Goal: Understand process/instructions

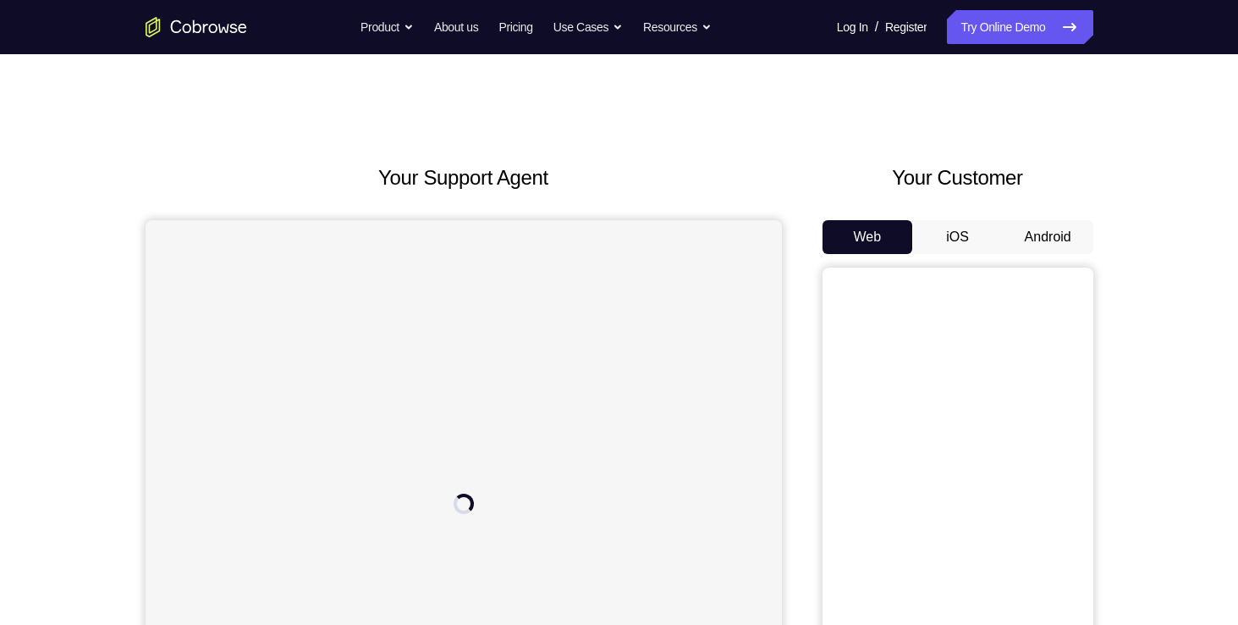
click at [1054, 234] on button "Android" at bounding box center [1048, 237] width 91 height 34
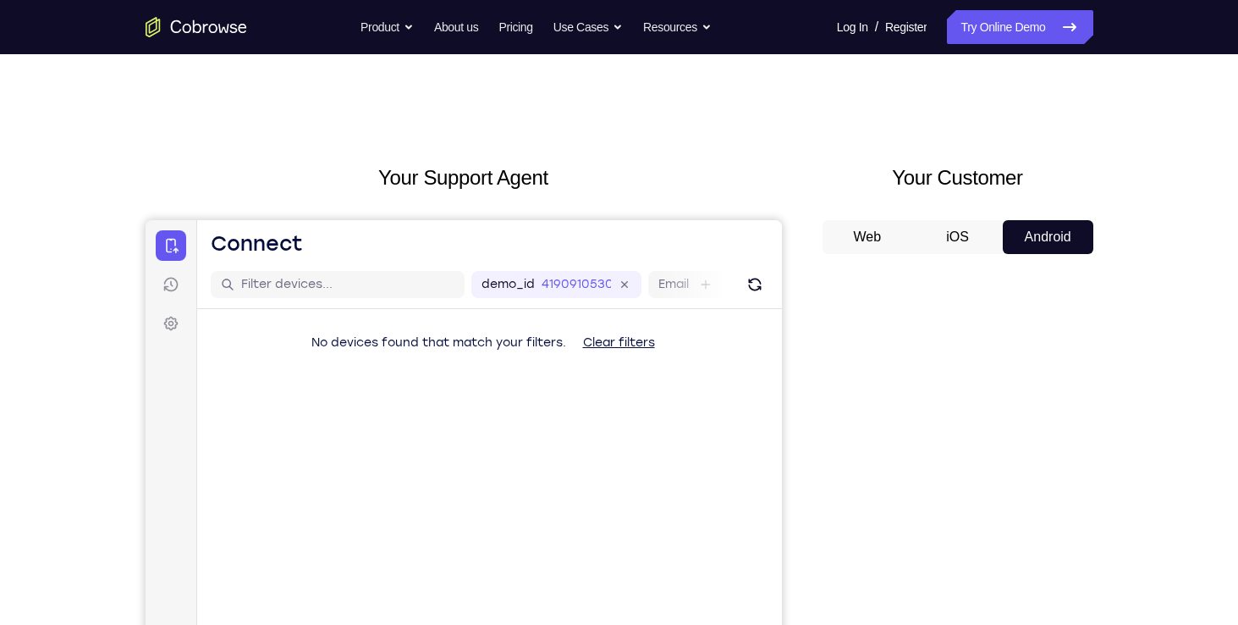
click at [1180, 309] on div "Your Support Agent Your Customer Web iOS Android Next Steps We’d be happy to gi…" at bounding box center [619, 612] width 1238 height 1116
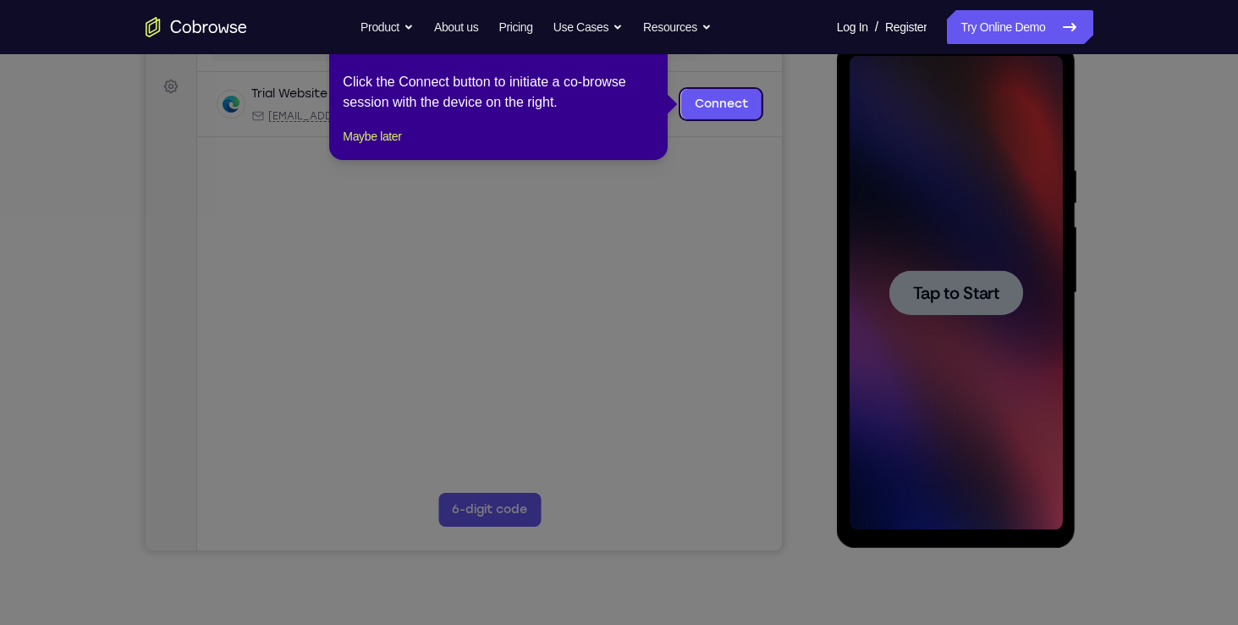
click at [967, 280] on icon at bounding box center [625, 312] width 1251 height 625
click at [824, 229] on icon at bounding box center [625, 312] width 1251 height 625
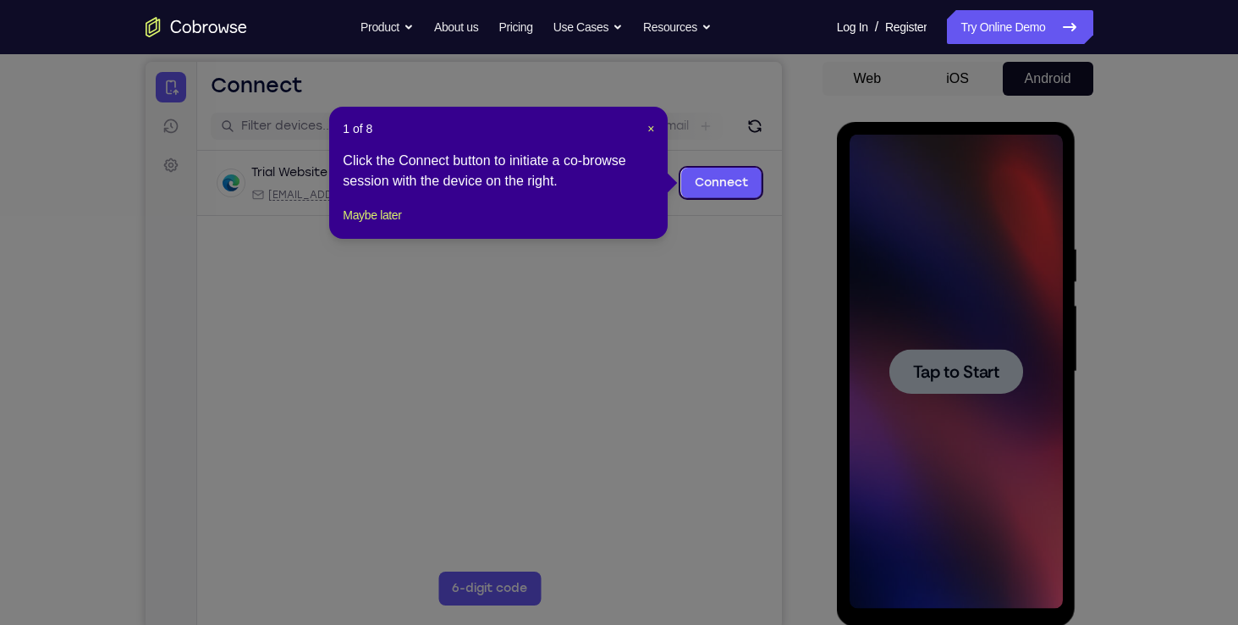
scroll to position [135, 0]
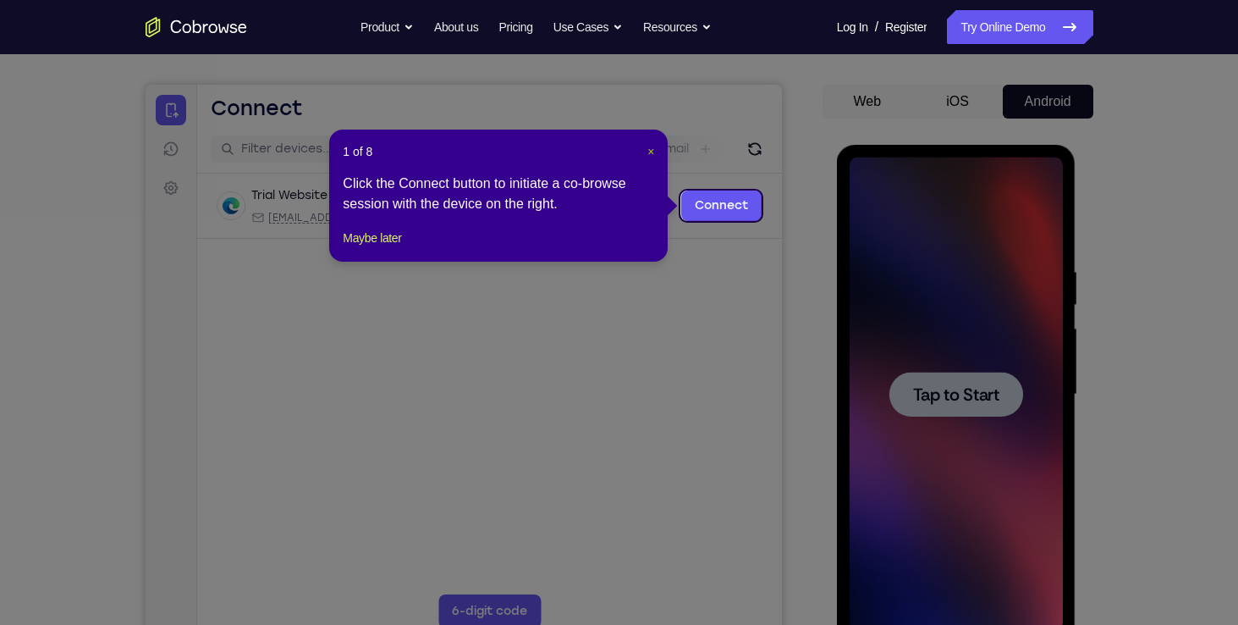
click at [647, 151] on span "×" at bounding box center [650, 152] width 7 height 14
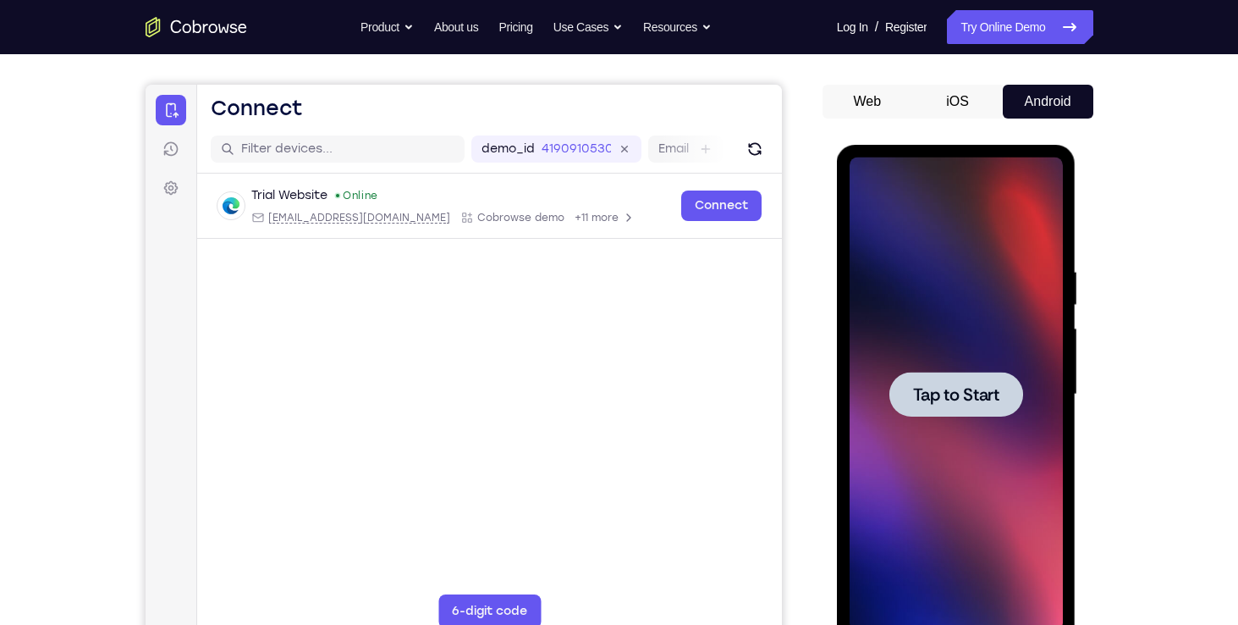
click at [939, 415] on div at bounding box center [957, 394] width 134 height 45
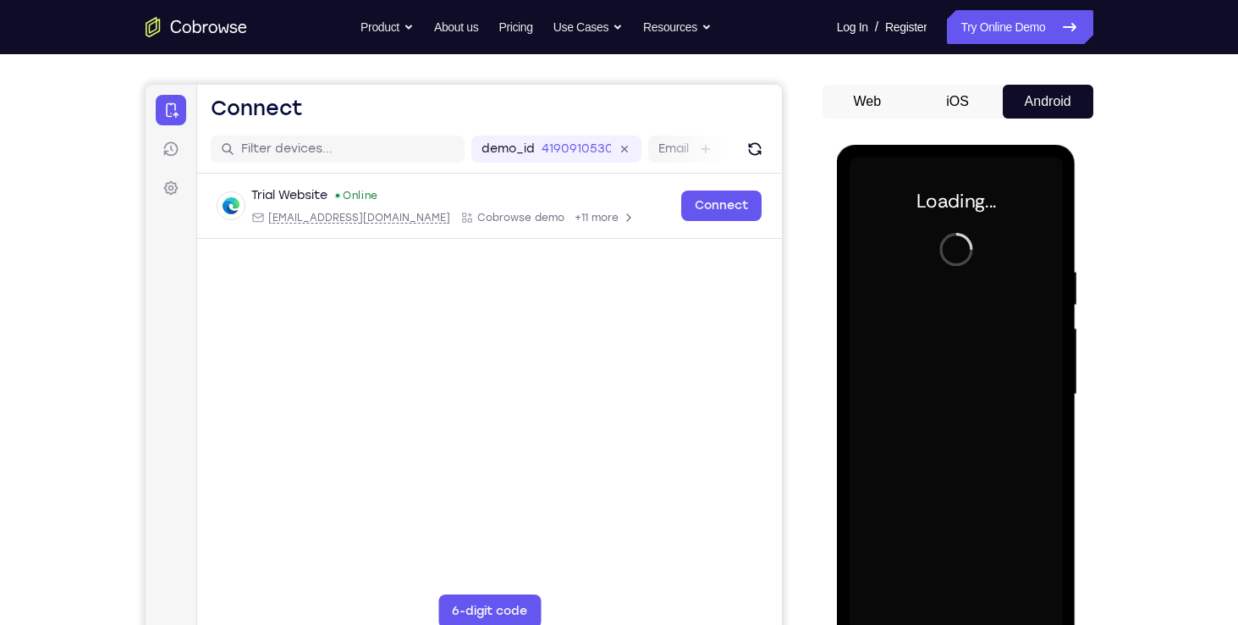
click at [1163, 274] on div "Your Support Agent Your Customer Web iOS Android Next Steps We’d be happy to gi…" at bounding box center [619, 477] width 1238 height 1116
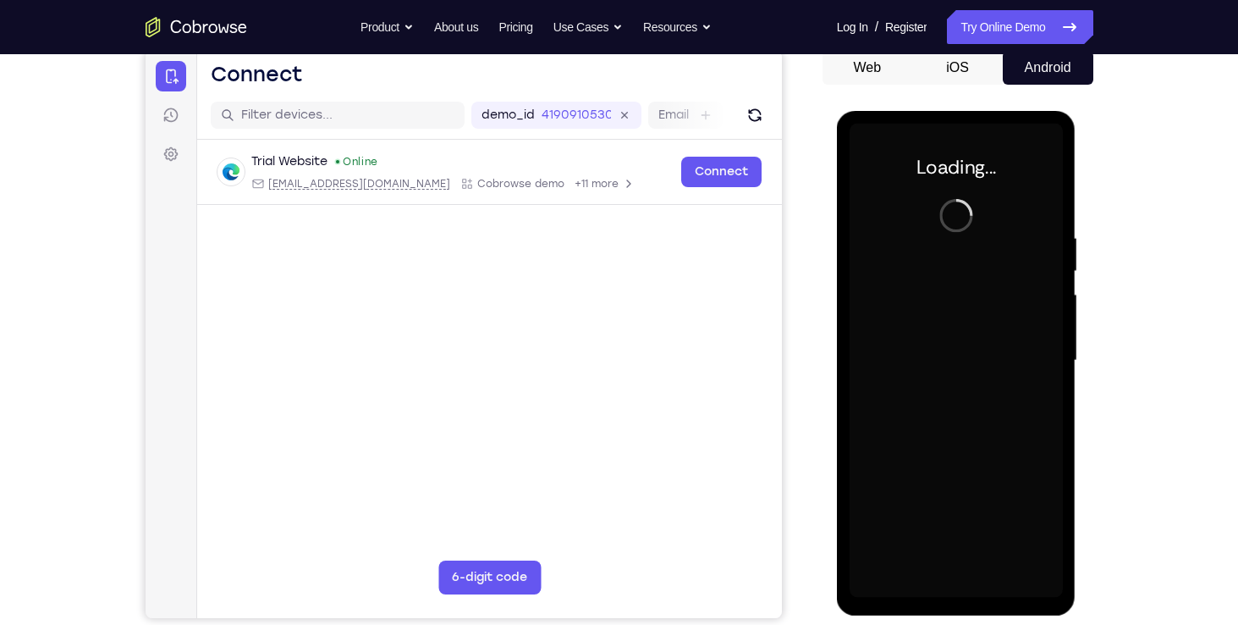
scroll to position [203, 0]
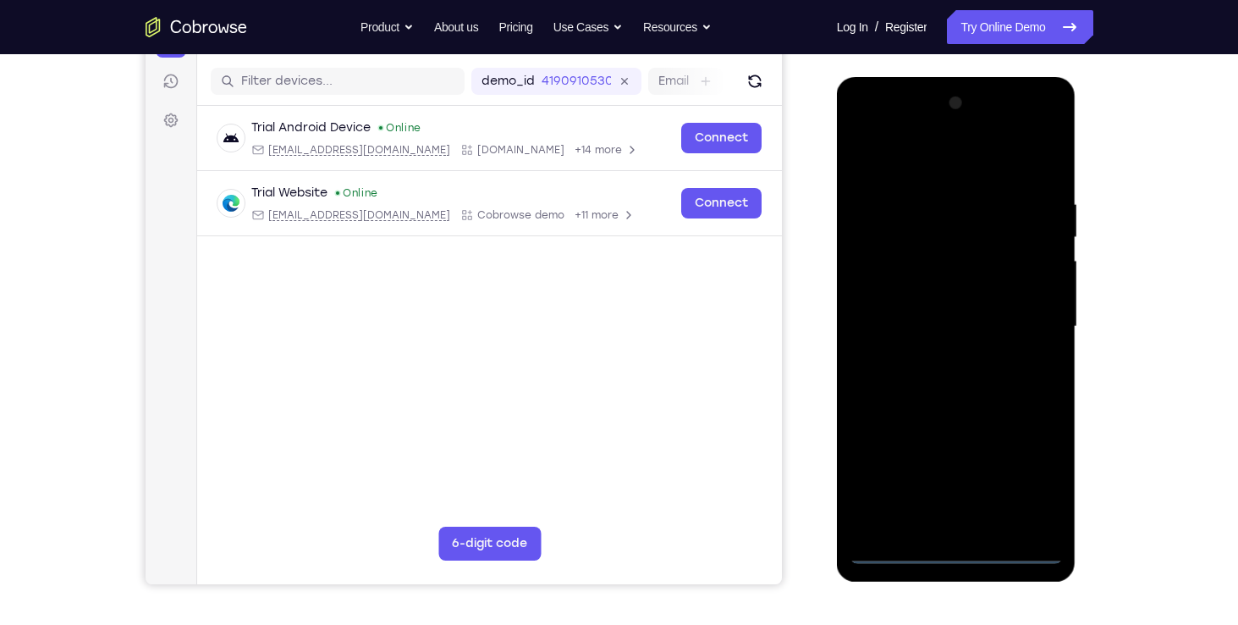
click at [957, 556] on div at bounding box center [956, 327] width 213 height 474
click at [969, 515] on div at bounding box center [956, 327] width 213 height 474
click at [912, 493] on div at bounding box center [956, 327] width 213 height 474
click at [1000, 488] on div at bounding box center [956, 327] width 213 height 474
click at [908, 489] on div at bounding box center [956, 327] width 213 height 474
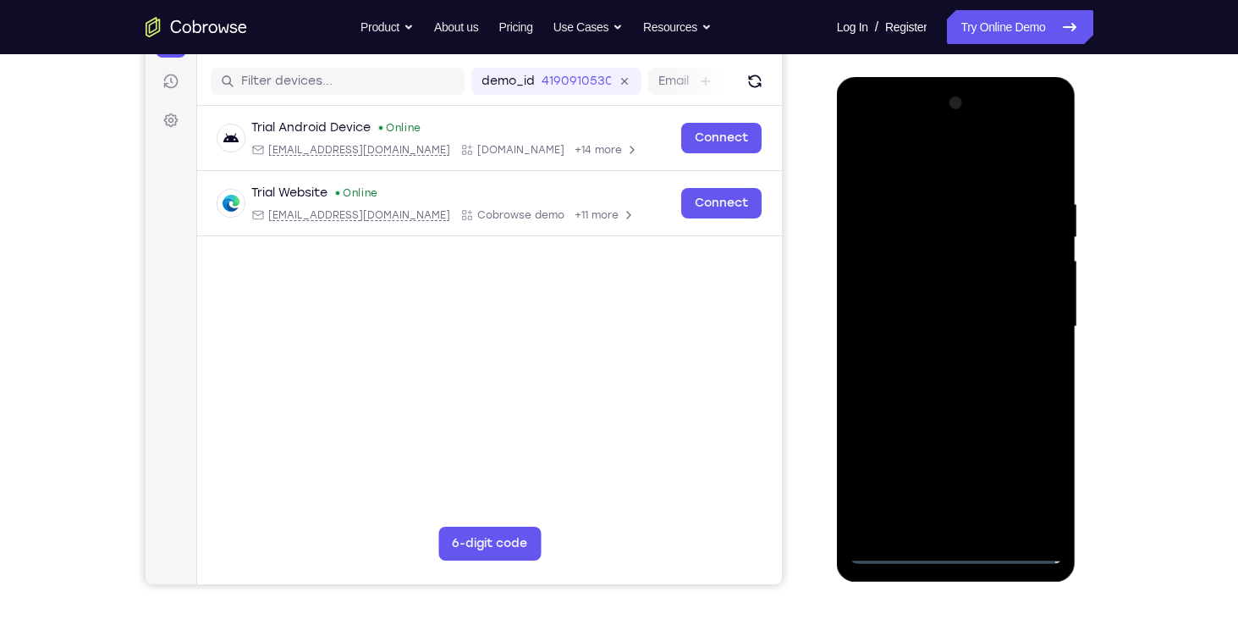
click at [908, 489] on div at bounding box center [956, 327] width 213 height 474
click at [1047, 525] on div at bounding box center [956, 327] width 213 height 474
click at [879, 264] on div at bounding box center [956, 327] width 213 height 474
click at [1016, 278] on div at bounding box center [956, 327] width 213 height 474
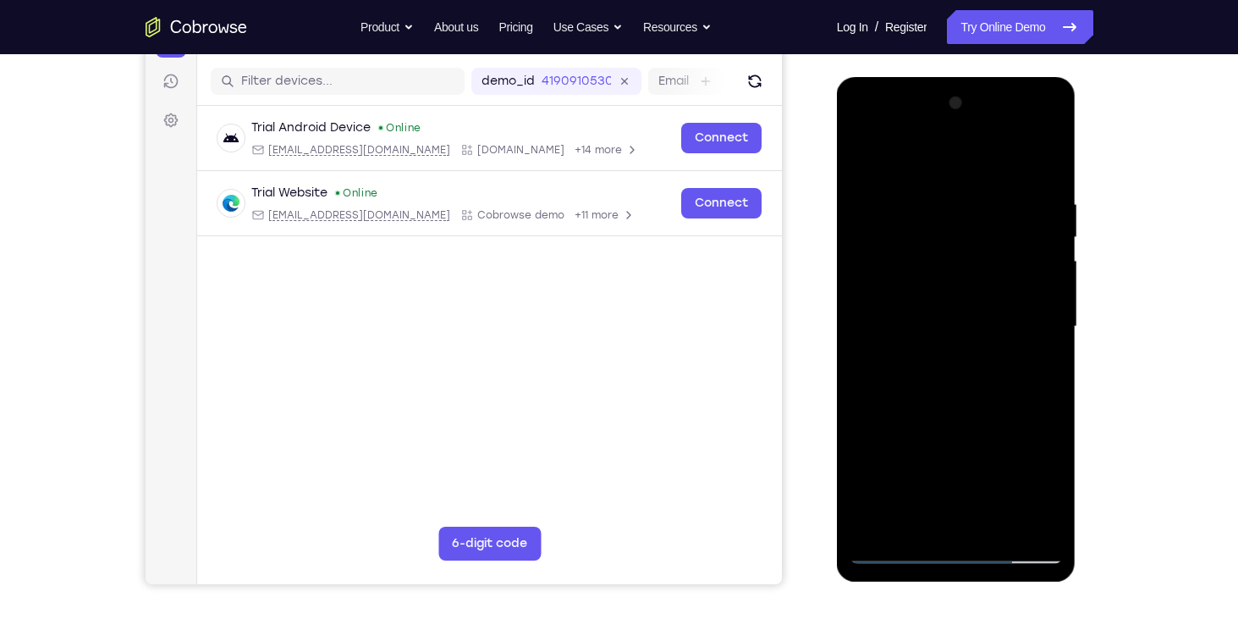
click at [977, 243] on div at bounding box center [956, 327] width 213 height 474
click at [1046, 223] on div at bounding box center [956, 327] width 213 height 474
click at [967, 234] on div at bounding box center [956, 327] width 213 height 474
click at [957, 352] on div at bounding box center [956, 327] width 213 height 474
click at [1044, 398] on div at bounding box center [956, 327] width 213 height 474
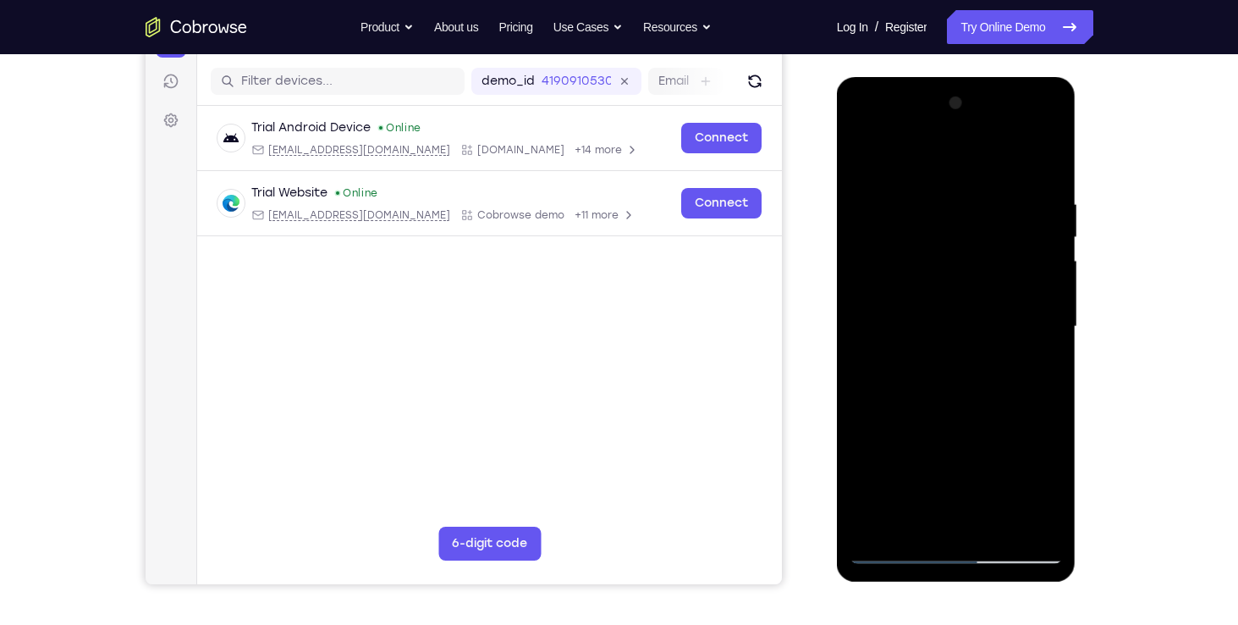
click at [1081, 372] on div at bounding box center [958, 324] width 271 height 521
click at [952, 378] on div at bounding box center [956, 327] width 213 height 474
click at [968, 371] on div at bounding box center [956, 327] width 213 height 474
click at [909, 405] on div at bounding box center [956, 327] width 213 height 474
click at [916, 405] on div at bounding box center [956, 327] width 213 height 474
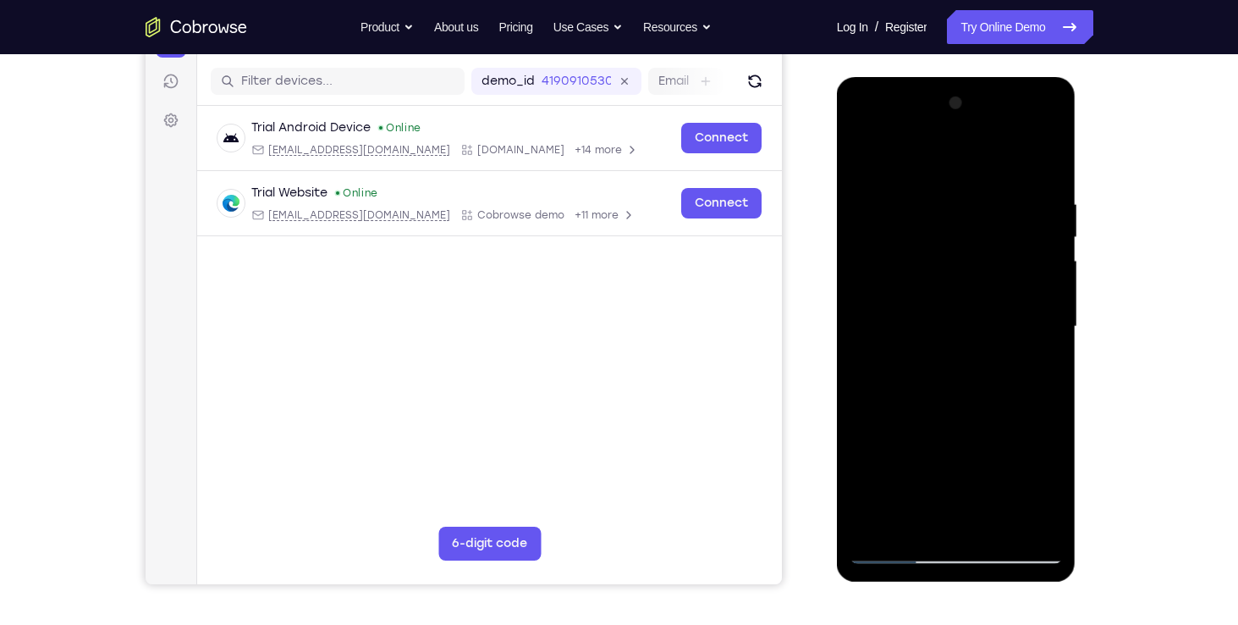
click at [925, 405] on div at bounding box center [956, 327] width 213 height 474
click at [896, 553] on div at bounding box center [956, 327] width 213 height 474
click at [1050, 154] on div at bounding box center [956, 327] width 213 height 474
click at [894, 557] on div at bounding box center [956, 327] width 213 height 474
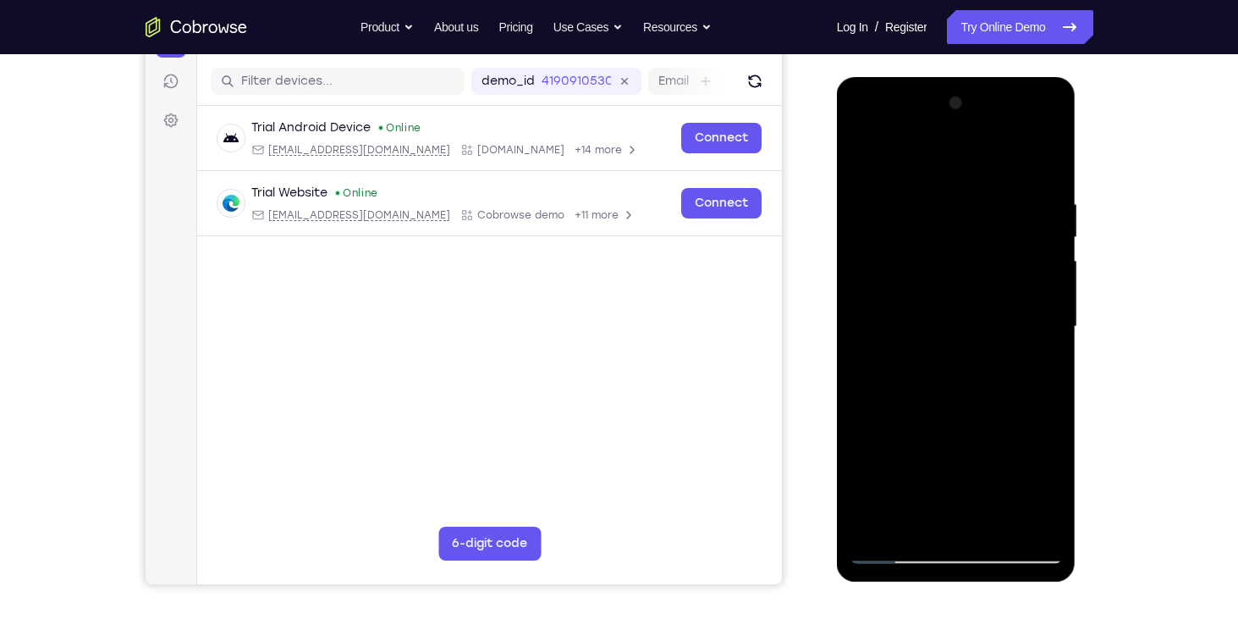
click at [895, 553] on div at bounding box center [956, 327] width 213 height 474
click at [949, 156] on div at bounding box center [956, 327] width 213 height 474
click at [925, 134] on div at bounding box center [956, 327] width 213 height 474
click at [1043, 130] on div at bounding box center [956, 327] width 213 height 474
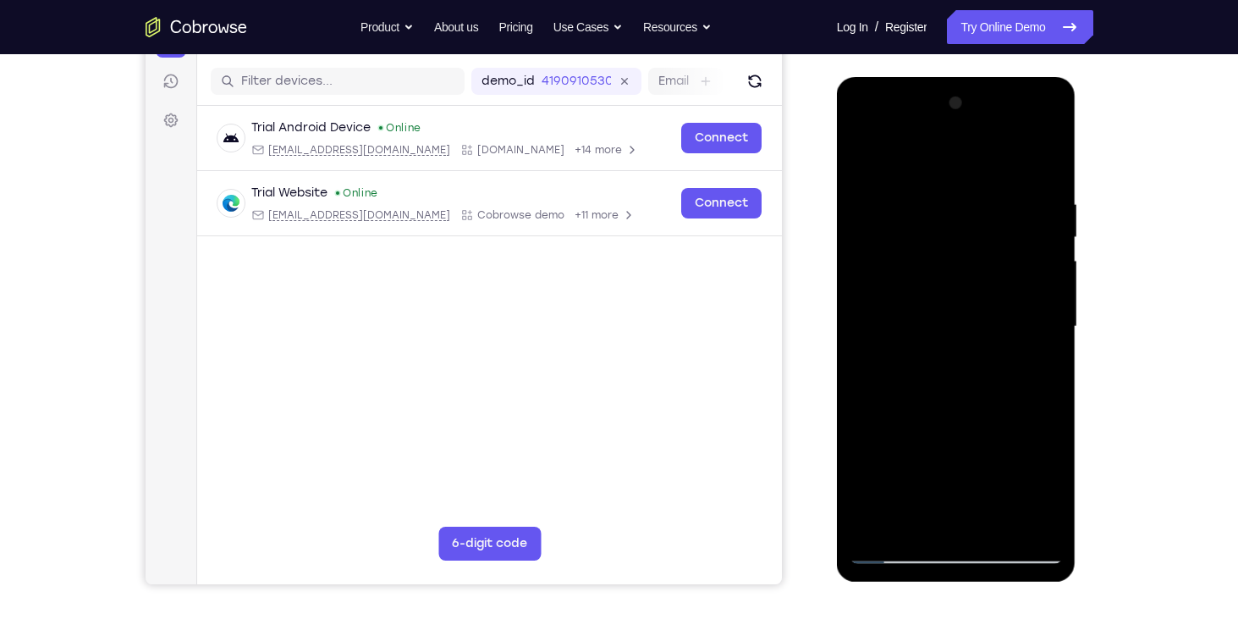
click at [1046, 435] on div at bounding box center [956, 327] width 213 height 474
click at [973, 455] on div at bounding box center [956, 327] width 213 height 474
click at [1054, 520] on div at bounding box center [956, 327] width 213 height 474
click at [923, 162] on div at bounding box center [956, 327] width 213 height 474
click at [1050, 429] on div at bounding box center [956, 327] width 213 height 474
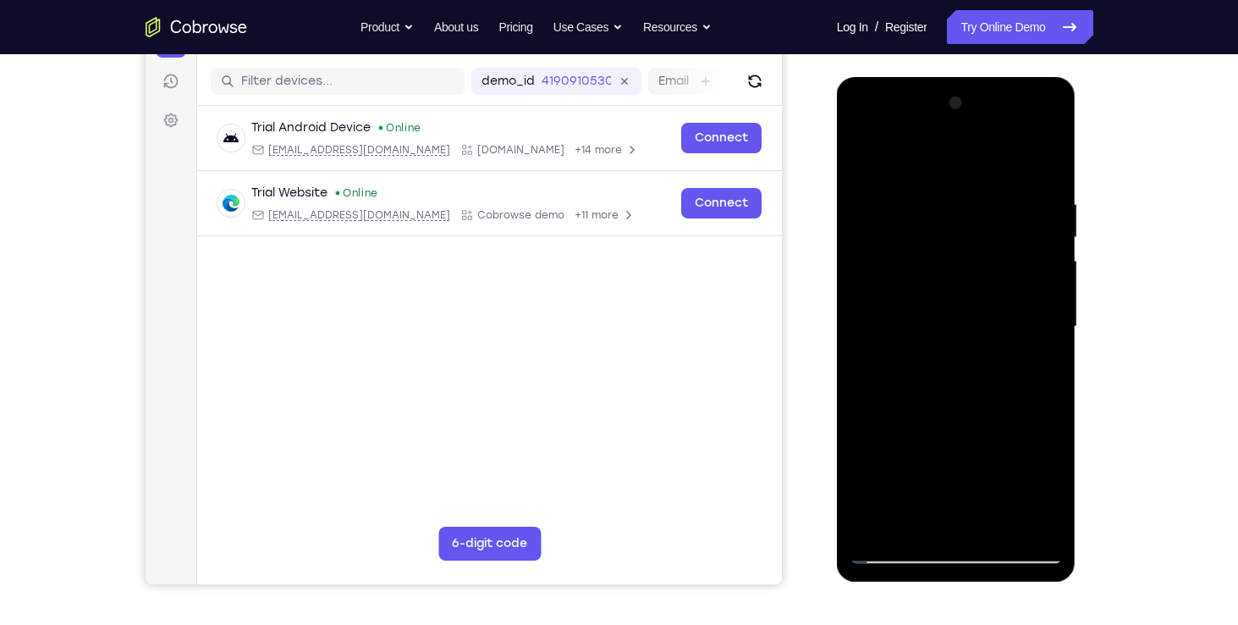
click at [1033, 432] on div at bounding box center [956, 327] width 213 height 474
click at [925, 428] on div at bounding box center [956, 327] width 213 height 474
click at [997, 486] on div at bounding box center [956, 327] width 213 height 474
click at [1041, 521] on div at bounding box center [956, 327] width 213 height 474
click at [912, 269] on div at bounding box center [956, 327] width 213 height 474
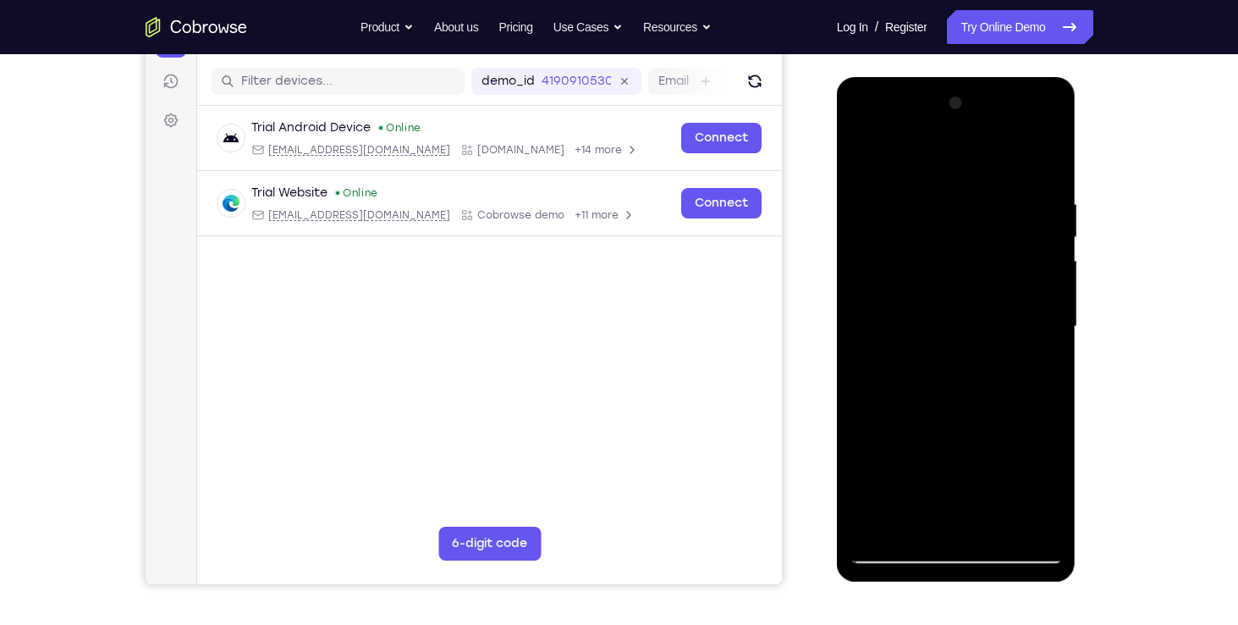
click at [1004, 429] on div at bounding box center [956, 327] width 213 height 474
click at [1033, 452] on div at bounding box center [956, 327] width 213 height 474
click at [1025, 159] on div at bounding box center [956, 327] width 213 height 474
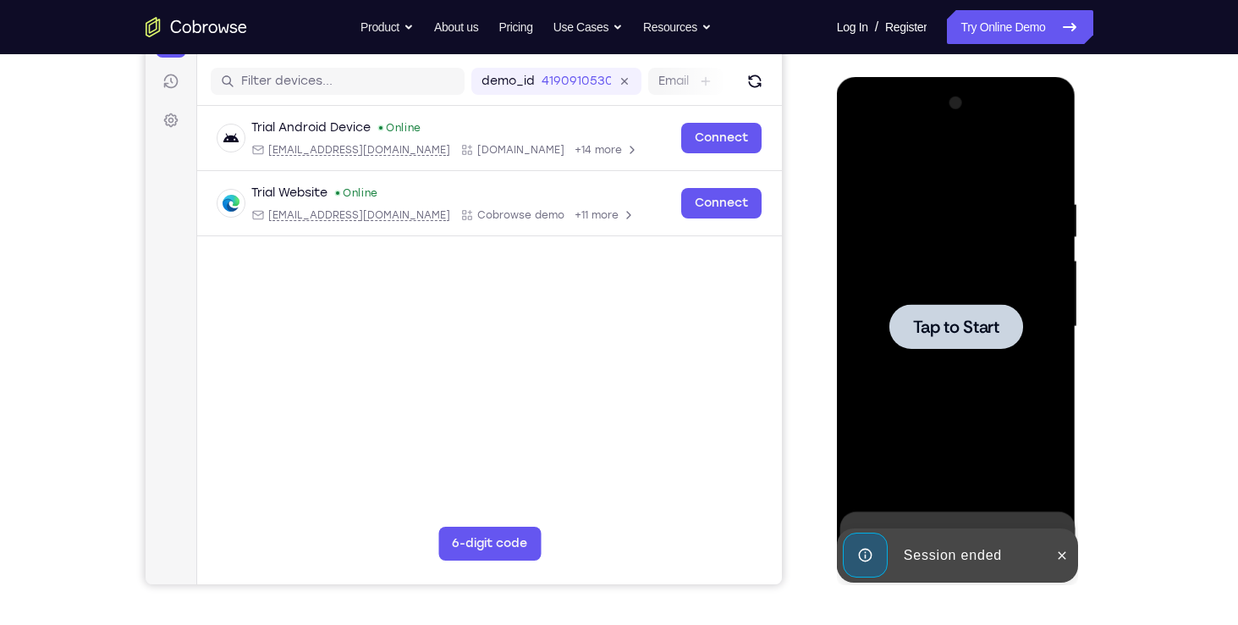
click at [978, 318] on span "Tap to Start" at bounding box center [956, 326] width 86 height 17
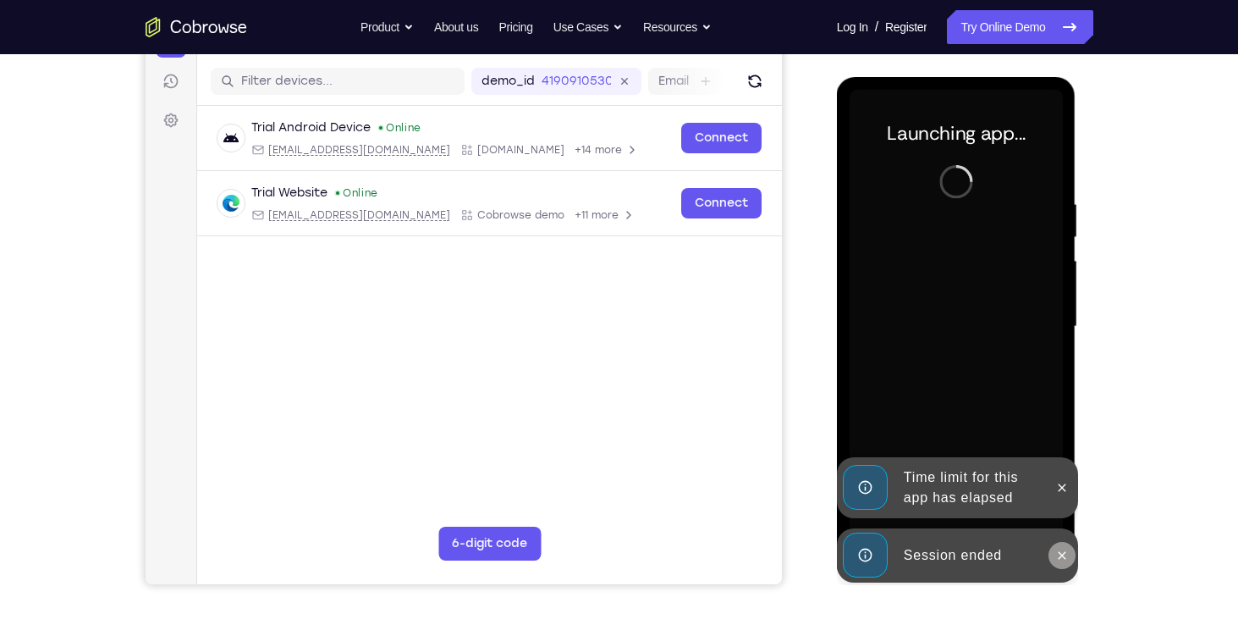
click at [1061, 550] on icon at bounding box center [1062, 555] width 14 height 14
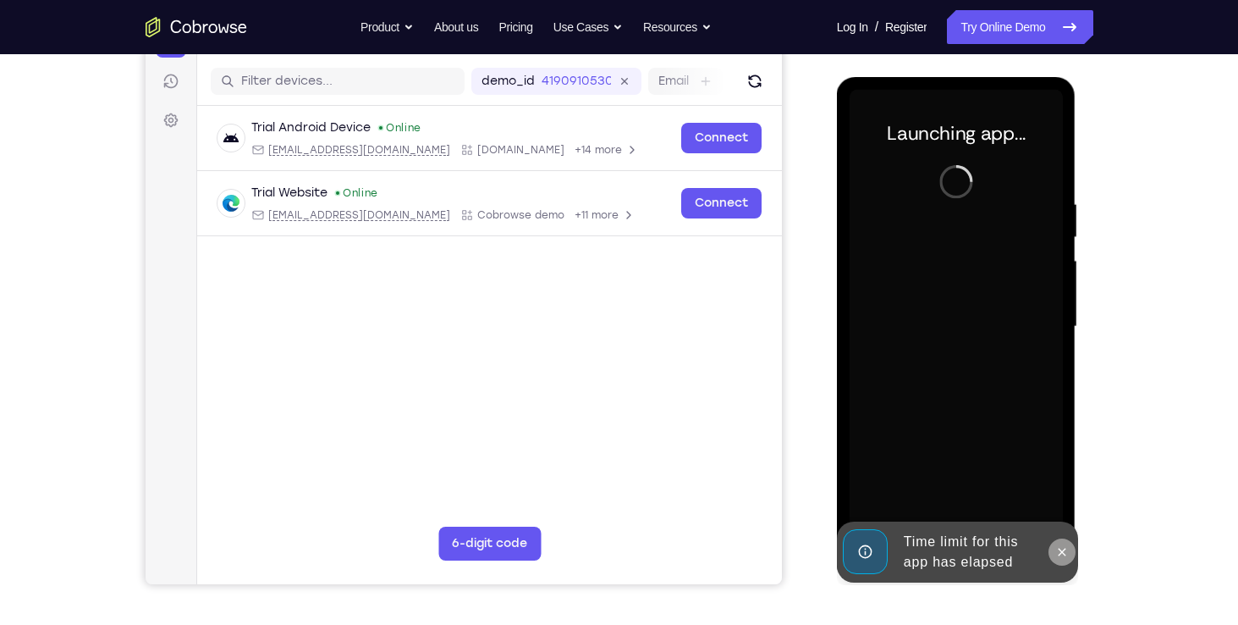
click at [1066, 543] on button at bounding box center [1062, 551] width 27 height 27
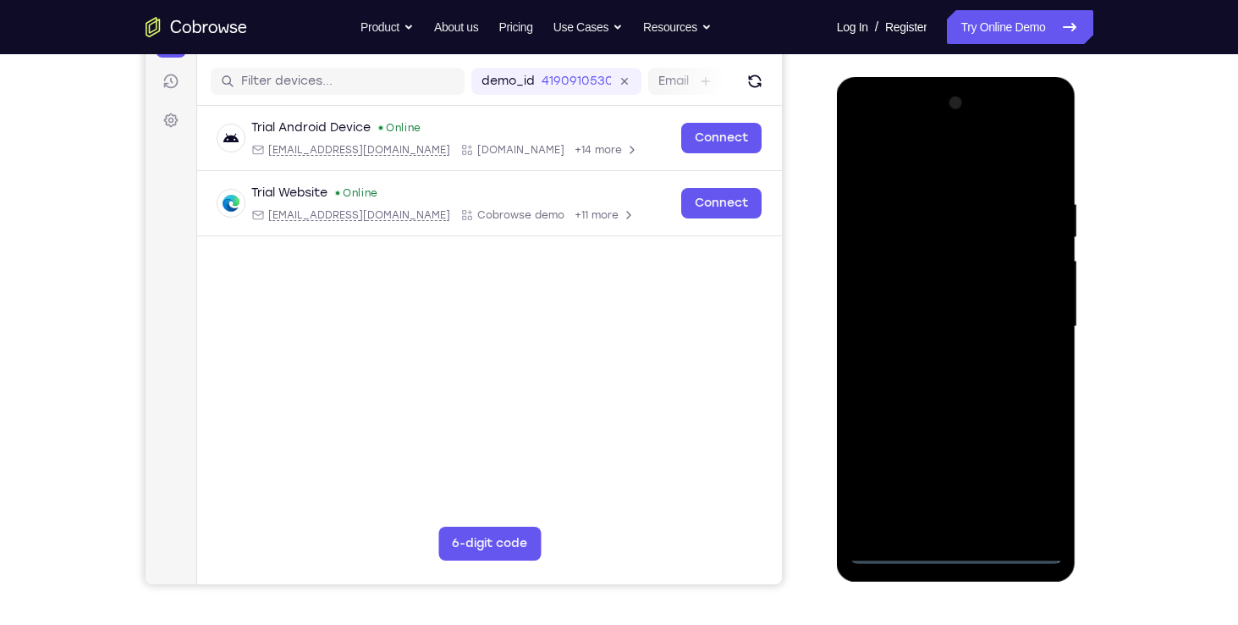
click at [956, 553] on div at bounding box center [956, 327] width 213 height 474
click at [961, 523] on div at bounding box center [956, 327] width 213 height 474
click at [1047, 426] on div at bounding box center [956, 327] width 213 height 474
click at [1029, 427] on div at bounding box center [956, 327] width 213 height 474
click at [923, 428] on div at bounding box center [956, 327] width 213 height 474
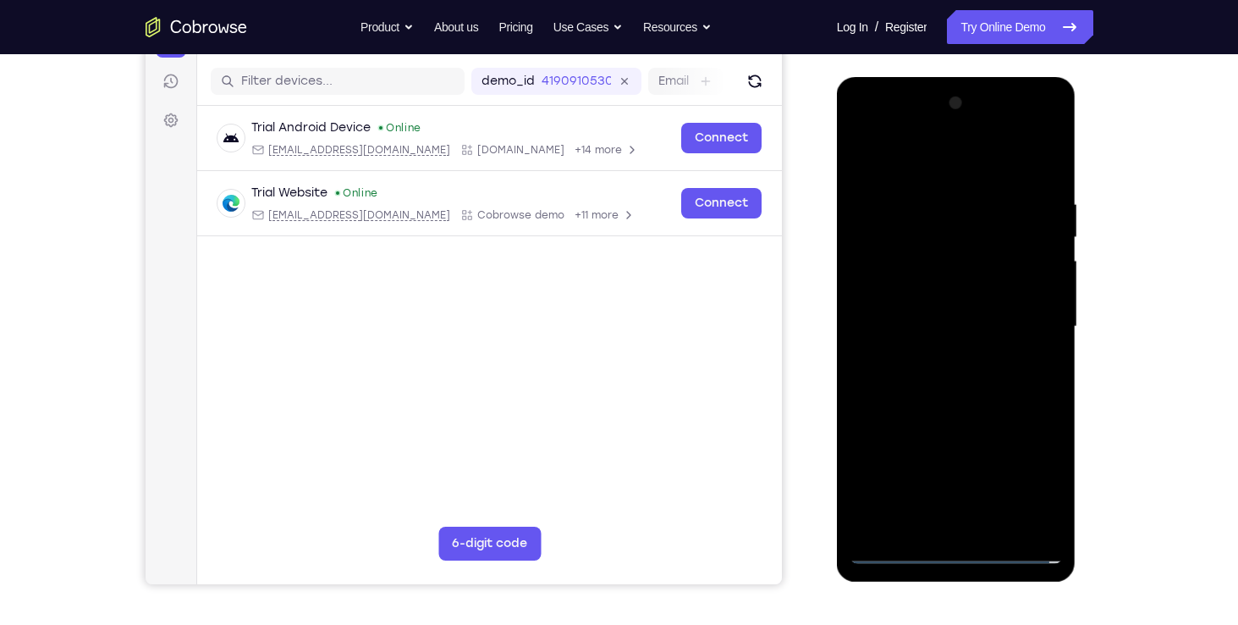
click at [998, 488] on div at bounding box center [956, 327] width 213 height 474
click at [1044, 512] on div at bounding box center [956, 327] width 213 height 474
click at [910, 268] on div at bounding box center [956, 327] width 213 height 474
click at [974, 435] on div at bounding box center [956, 327] width 213 height 474
click at [1033, 453] on div at bounding box center [956, 327] width 213 height 474
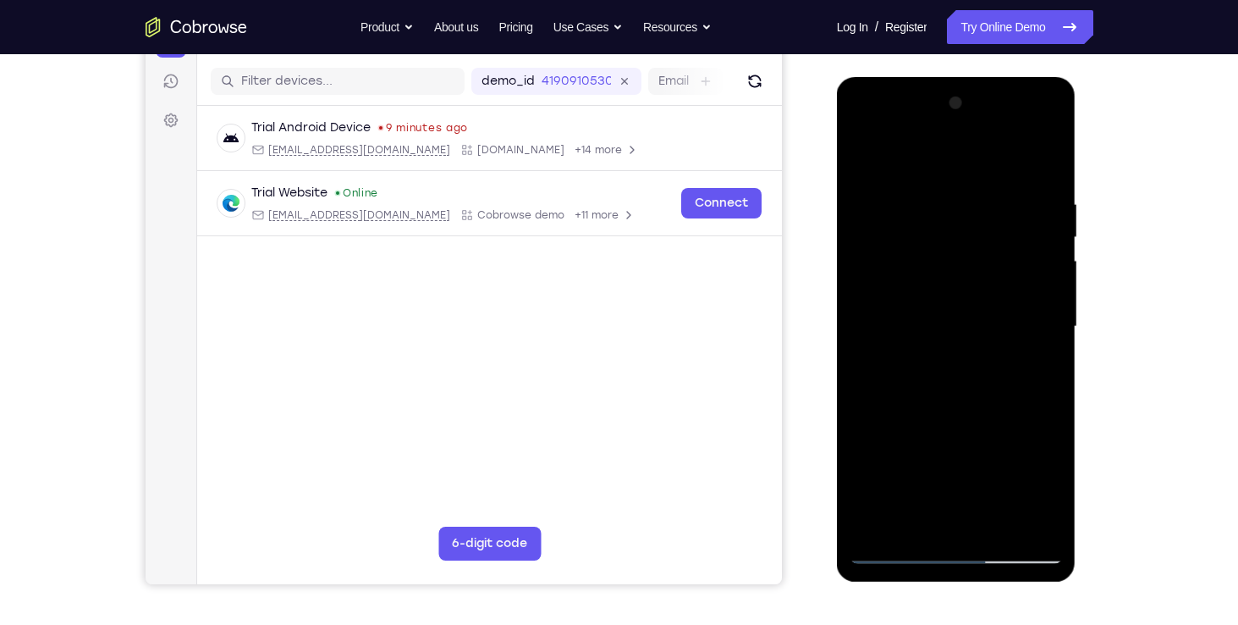
click at [1025, 154] on div at bounding box center [956, 327] width 213 height 474
click at [870, 460] on div at bounding box center [956, 327] width 213 height 474
click at [926, 428] on div at bounding box center [956, 327] width 213 height 474
click at [868, 247] on div at bounding box center [956, 327] width 213 height 474
click at [945, 362] on div at bounding box center [956, 327] width 213 height 474
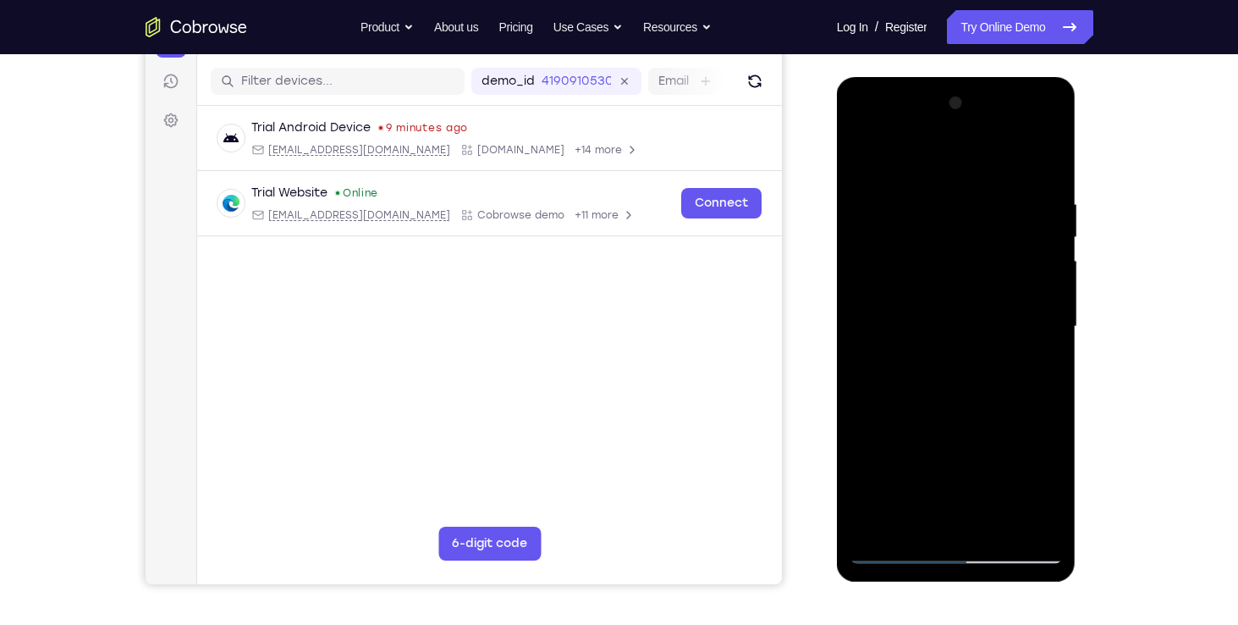
click at [956, 320] on div at bounding box center [956, 327] width 213 height 474
click at [1033, 360] on div at bounding box center [956, 327] width 213 height 474
click at [908, 360] on div at bounding box center [956, 327] width 213 height 474
click at [901, 350] on div at bounding box center [956, 327] width 213 height 474
click at [906, 357] on div at bounding box center [956, 327] width 213 height 474
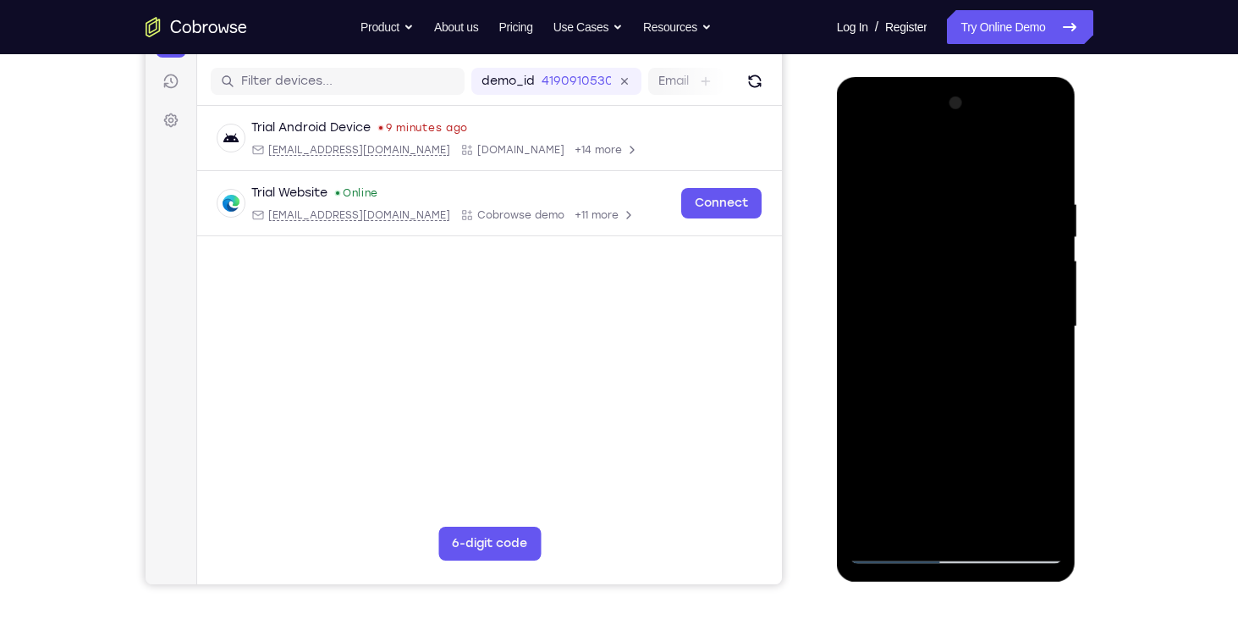
click at [910, 322] on div at bounding box center [956, 327] width 213 height 474
click at [901, 372] on div at bounding box center [956, 327] width 213 height 474
click at [884, 340] on div at bounding box center [956, 327] width 213 height 474
click at [898, 359] on div at bounding box center [956, 327] width 213 height 474
click at [888, 371] on div at bounding box center [956, 327] width 213 height 474
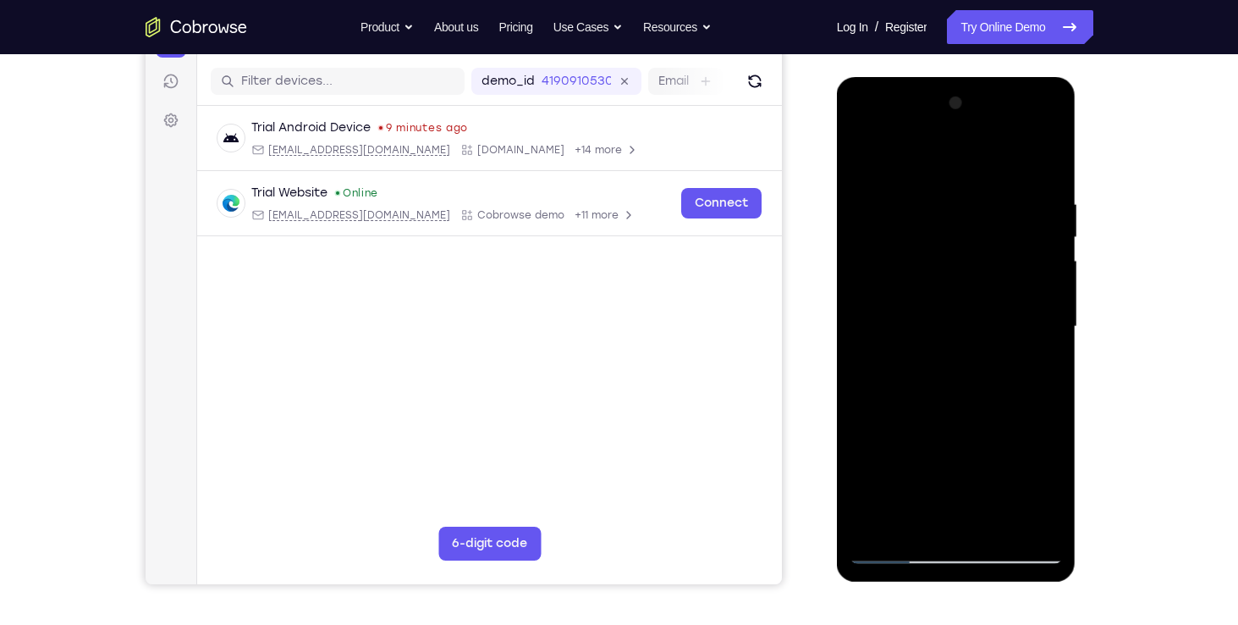
click at [895, 348] on div at bounding box center [956, 327] width 213 height 474
click at [917, 334] on div at bounding box center [956, 327] width 213 height 474
click at [905, 366] on div at bounding box center [956, 327] width 213 height 474
click at [909, 368] on div at bounding box center [956, 327] width 213 height 474
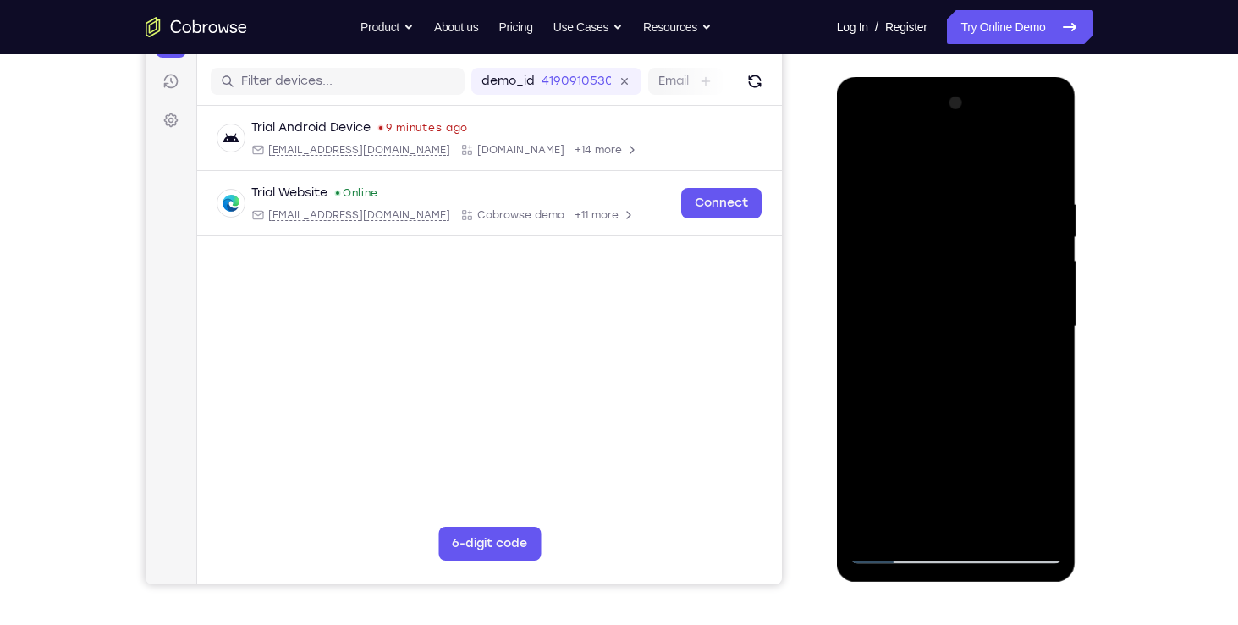
click at [925, 341] on div at bounding box center [956, 327] width 213 height 474
click at [907, 324] on div at bounding box center [956, 327] width 213 height 474
click at [902, 375] on div at bounding box center [956, 327] width 213 height 474
click at [912, 461] on div at bounding box center [956, 327] width 213 height 474
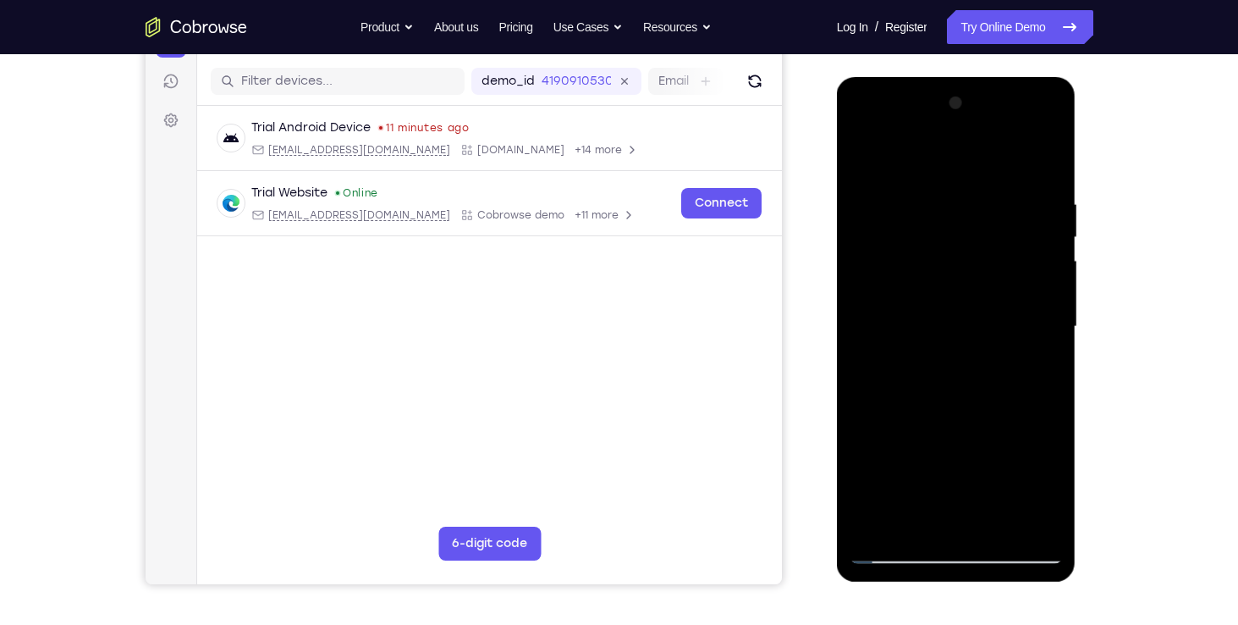
click at [912, 461] on div at bounding box center [956, 327] width 213 height 474
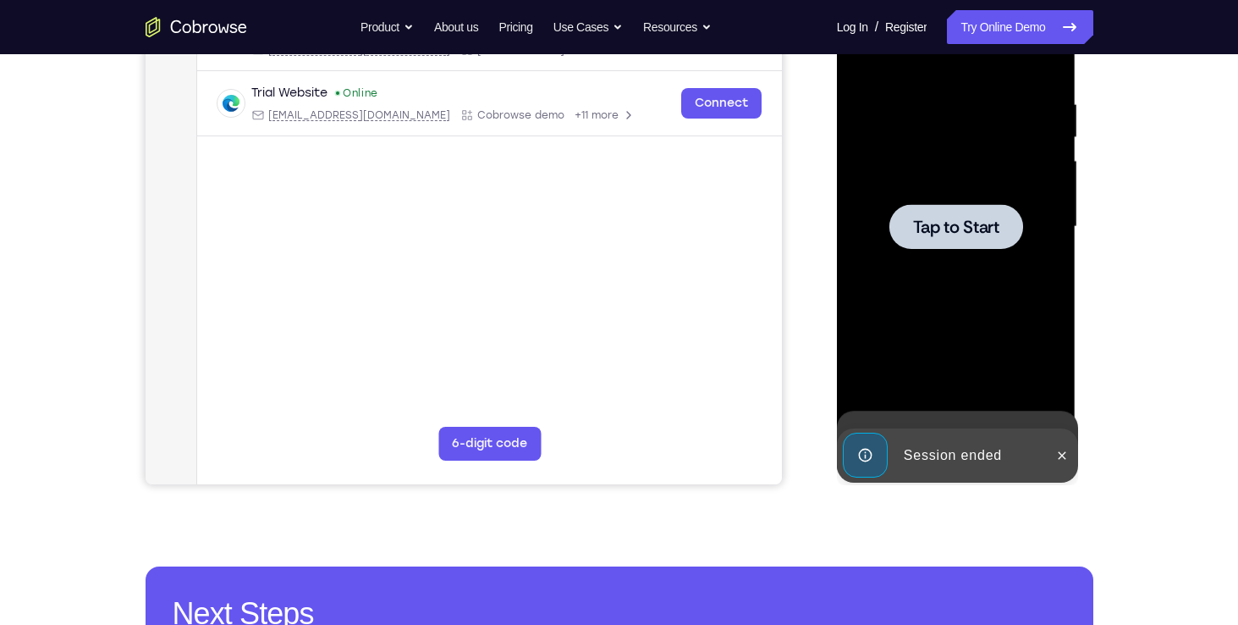
scroll to position [305, 0]
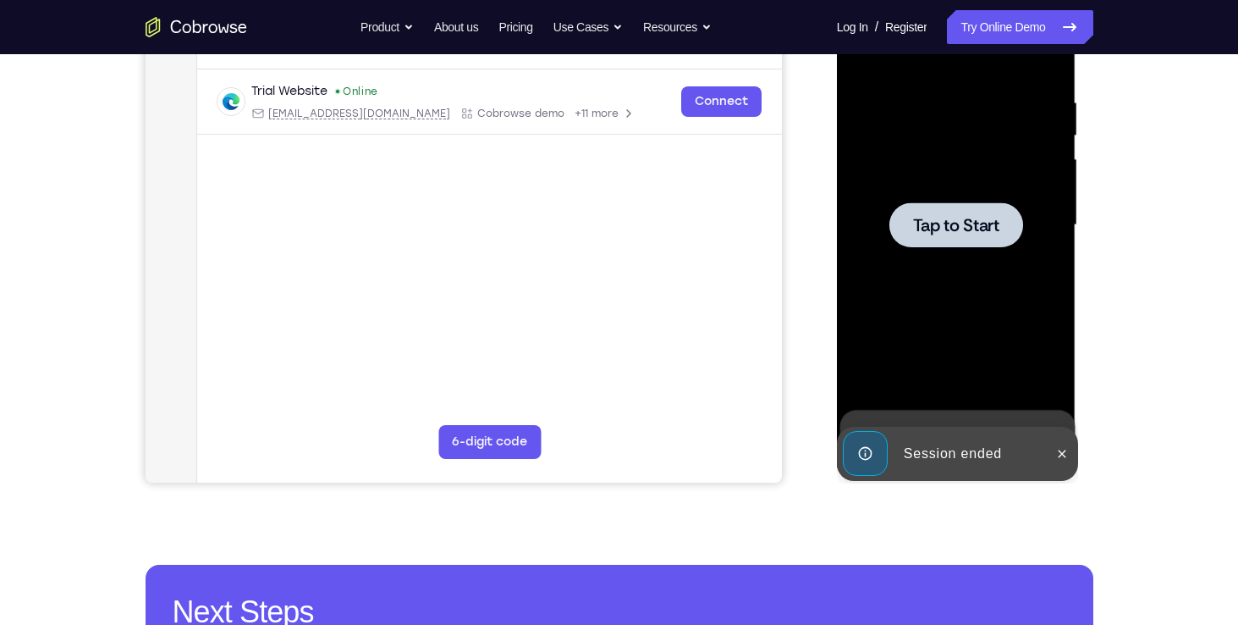
click at [959, 226] on span "Tap to Start" at bounding box center [956, 225] width 86 height 17
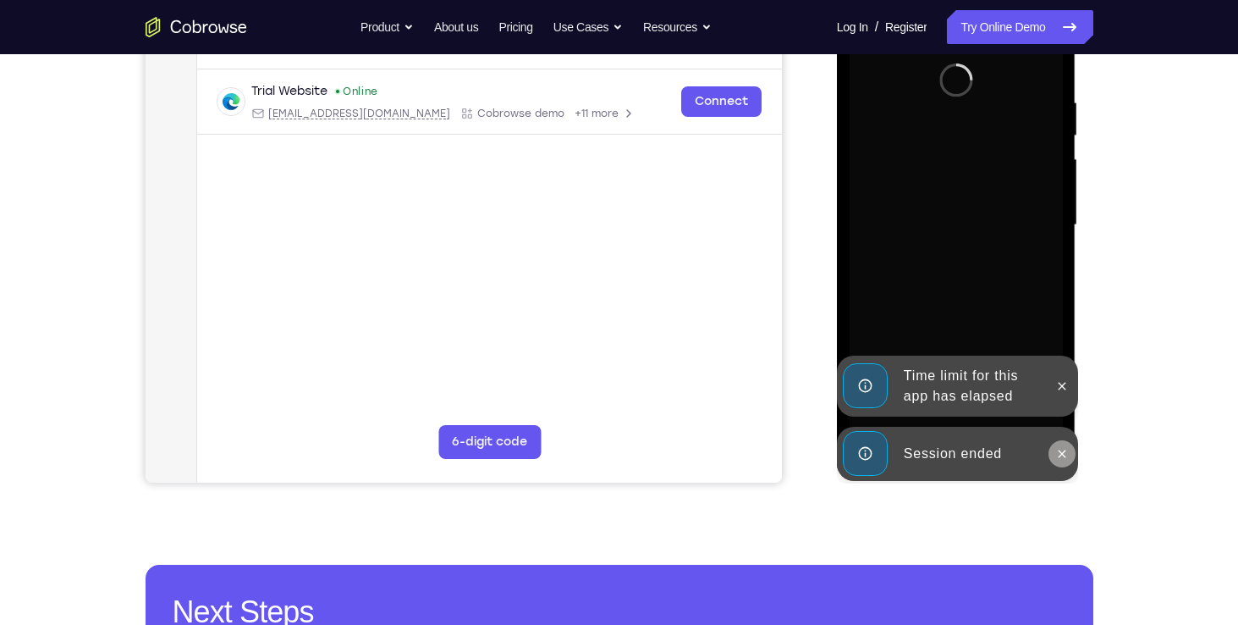
click at [1061, 443] on button at bounding box center [1062, 453] width 27 height 27
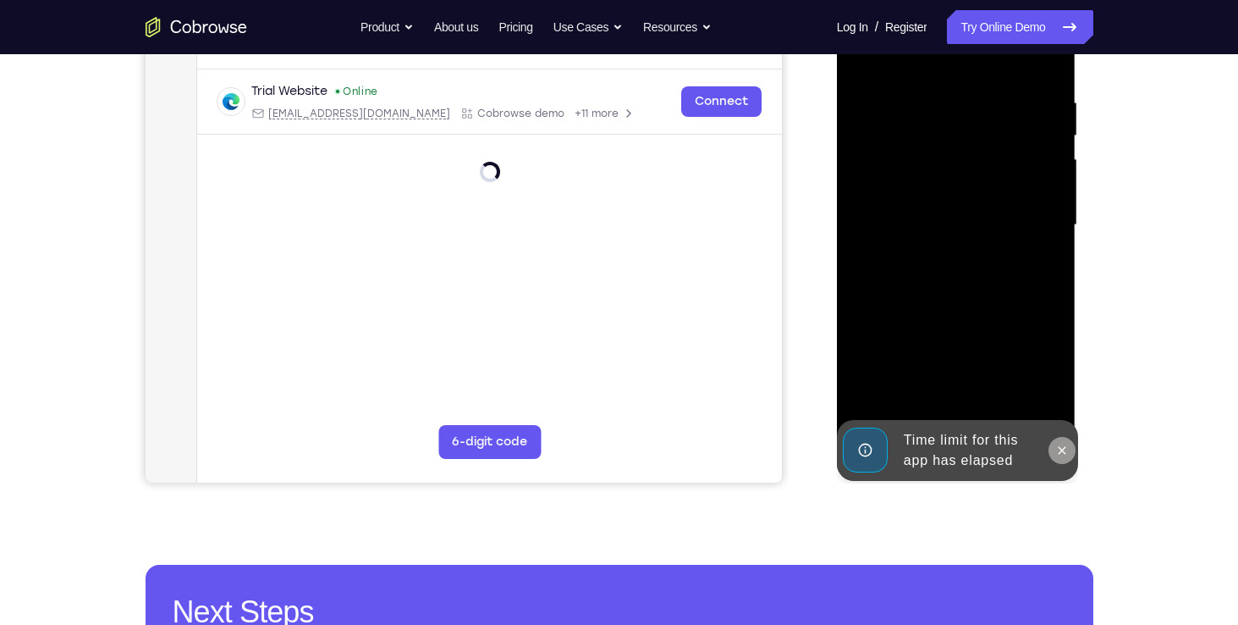
click at [1061, 442] on button at bounding box center [1062, 450] width 27 height 27
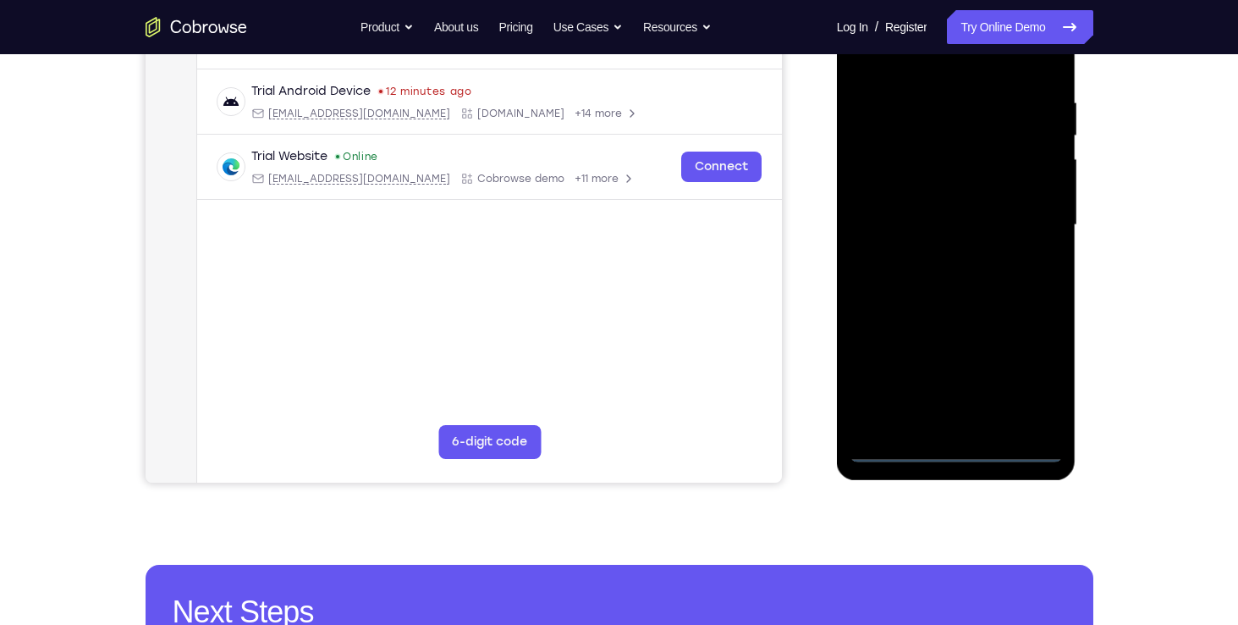
click at [955, 454] on div at bounding box center [956, 225] width 213 height 474
click at [905, 415] on div at bounding box center [956, 225] width 213 height 474
click at [1051, 330] on div at bounding box center [956, 225] width 213 height 474
click at [1023, 332] on div at bounding box center [956, 225] width 213 height 474
click at [925, 331] on div at bounding box center [956, 225] width 213 height 474
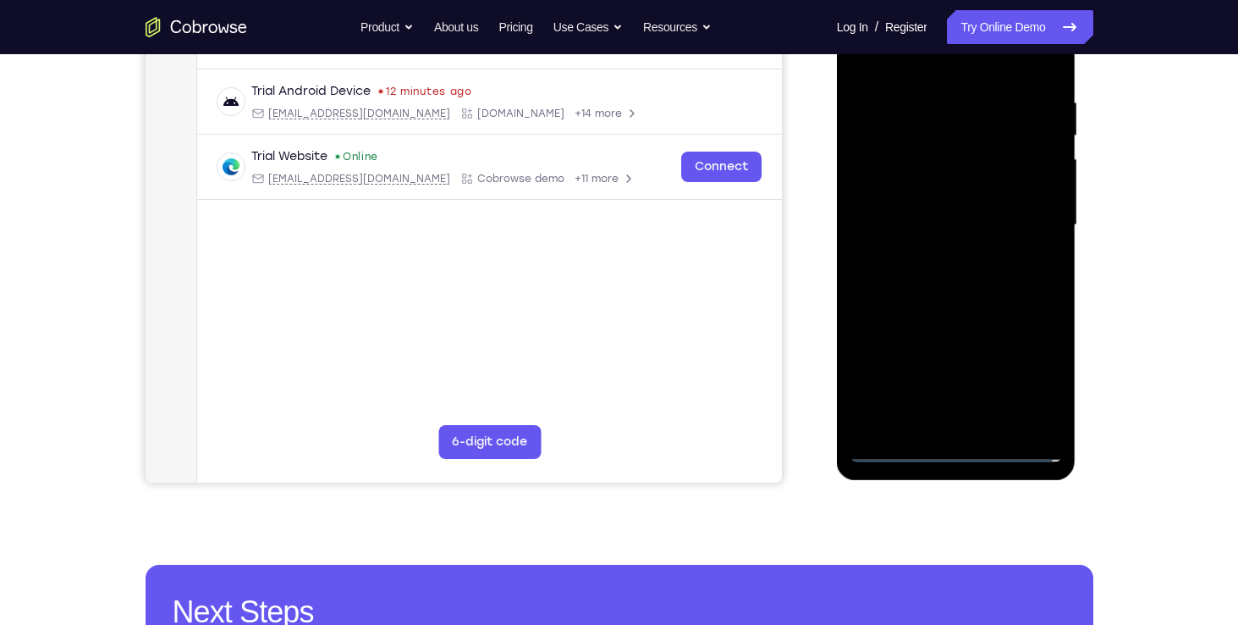
click at [998, 388] on div at bounding box center [956, 225] width 213 height 474
click at [1047, 411] on div at bounding box center [956, 225] width 213 height 474
click at [898, 171] on div at bounding box center [956, 225] width 213 height 474
click at [1103, 245] on div "Your Support Agent Your Customer Web iOS Android Next Steps We’d be happy to gi…" at bounding box center [619, 307] width 1083 height 1116
click at [974, 322] on div at bounding box center [956, 225] width 213 height 474
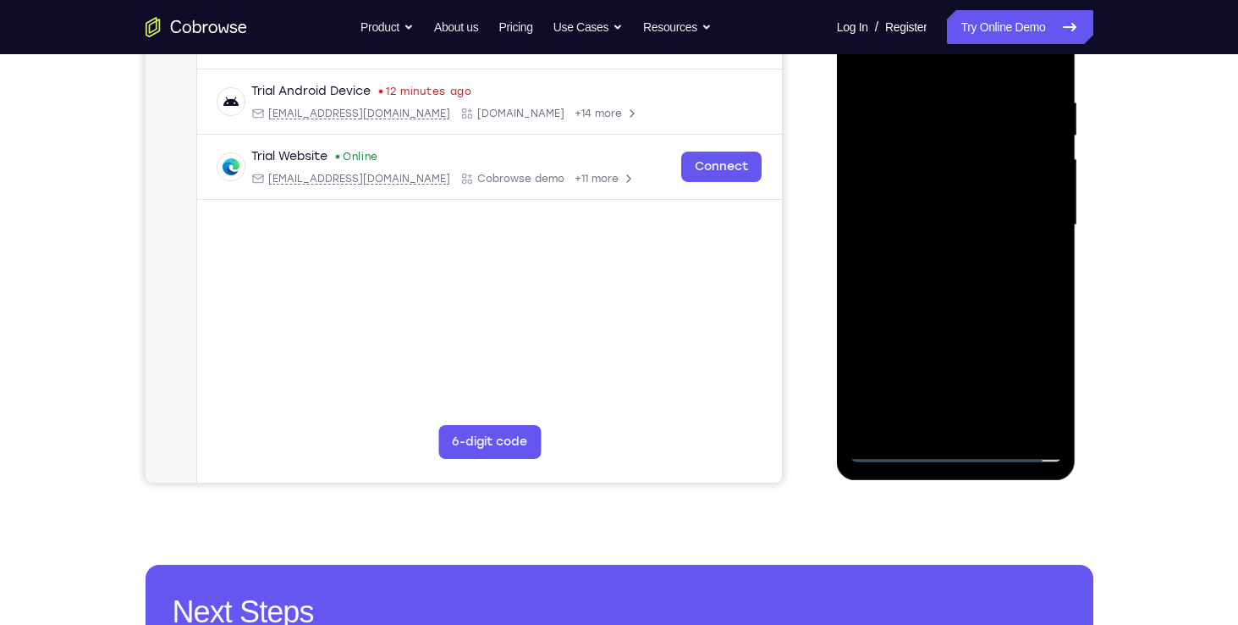
click at [1012, 320] on div at bounding box center [956, 225] width 213 height 474
click at [1128, 265] on div "Your Support Agent Your Customer Web iOS Android Next Steps We’d be happy to gi…" at bounding box center [619, 307] width 1083 height 1116
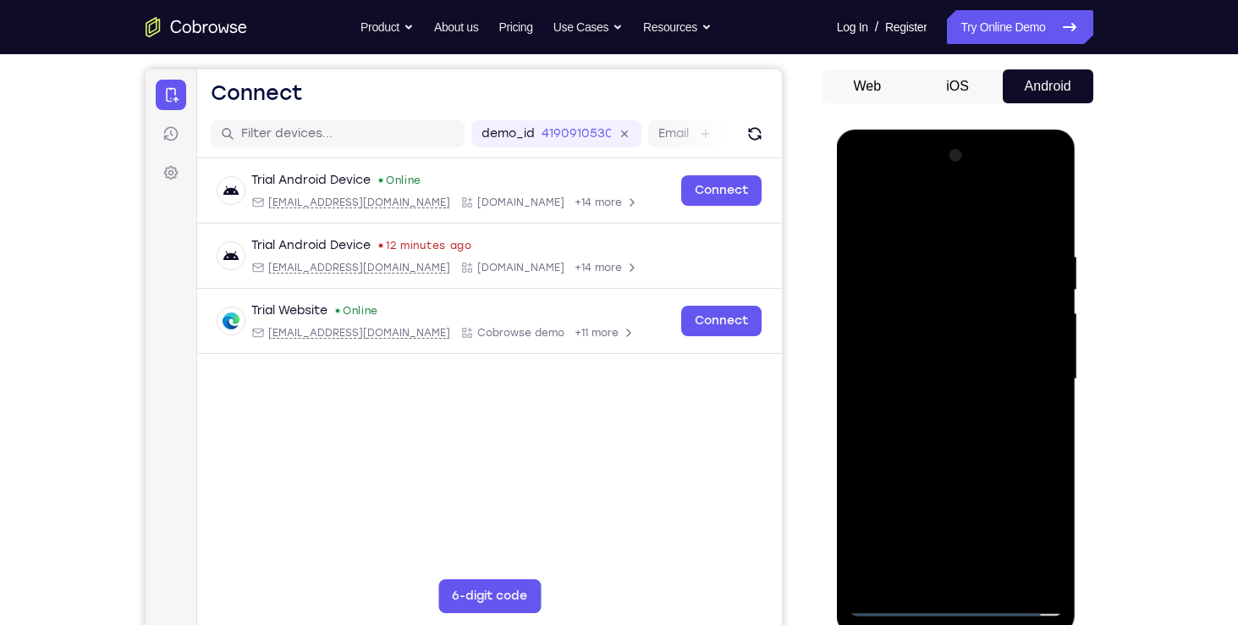
scroll to position [135, 0]
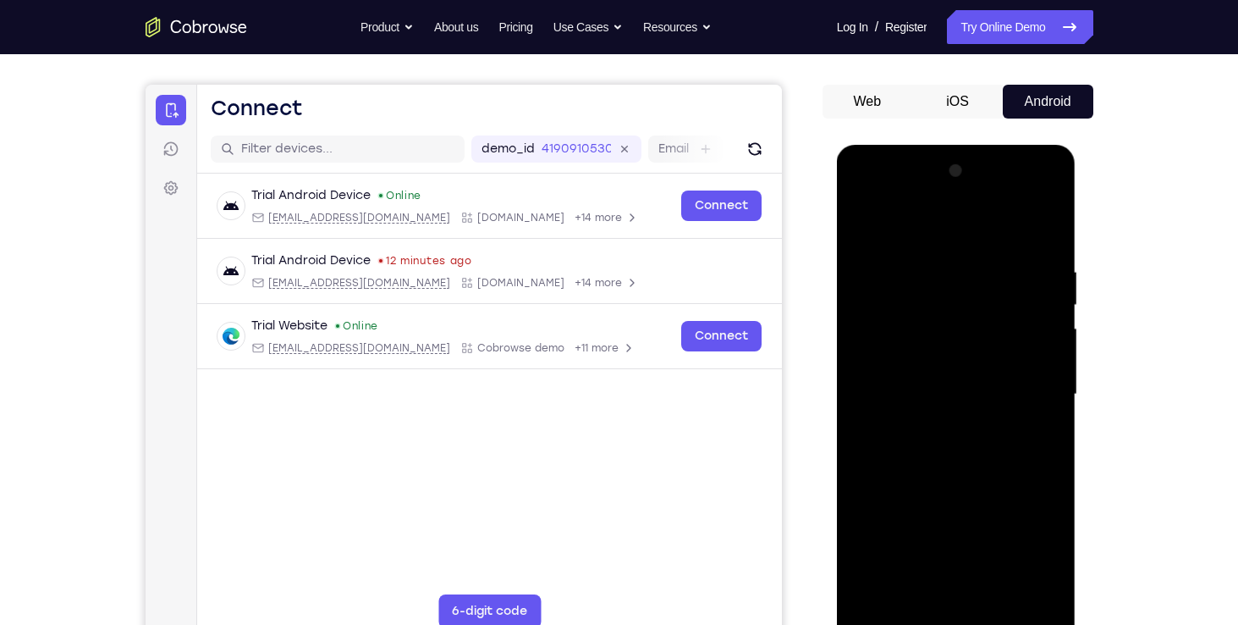
click at [1023, 222] on div at bounding box center [956, 394] width 213 height 474
click at [870, 529] on div at bounding box center [956, 394] width 213 height 474
click at [924, 499] on div at bounding box center [956, 394] width 213 height 474
click at [869, 341] on div at bounding box center [956, 394] width 213 height 474
click at [1037, 520] on div at bounding box center [956, 394] width 213 height 474
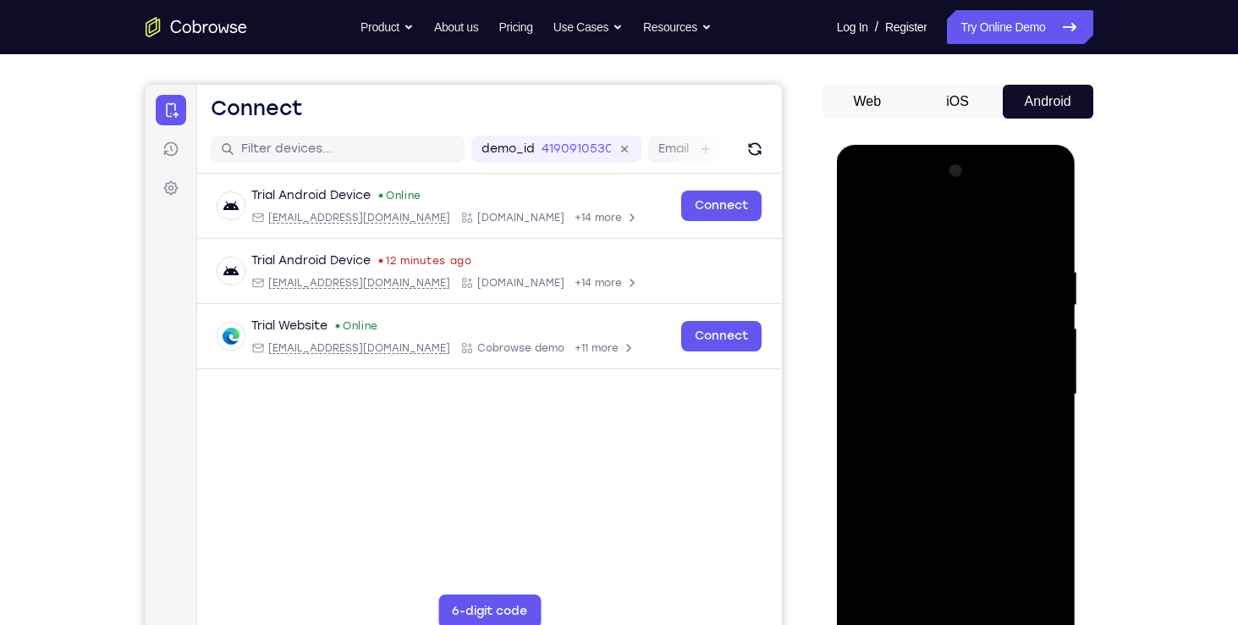
click at [872, 353] on div at bounding box center [956, 394] width 213 height 474
click at [912, 318] on div at bounding box center [956, 394] width 213 height 474
click at [893, 618] on div at bounding box center [956, 394] width 213 height 474
click at [868, 355] on div at bounding box center [956, 394] width 213 height 474
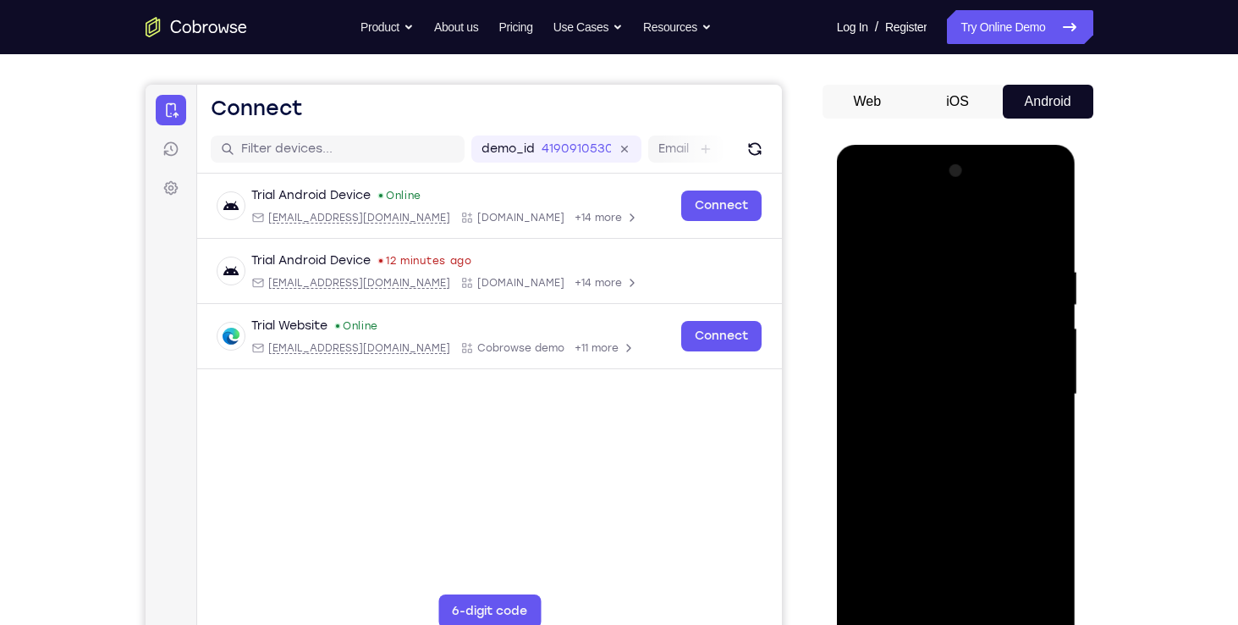
click at [887, 339] on div at bounding box center [956, 394] width 213 height 474
click at [972, 448] on div at bounding box center [956, 394] width 213 height 474
click at [953, 388] on div at bounding box center [956, 394] width 213 height 474
click at [1035, 428] on div at bounding box center [956, 394] width 213 height 474
click at [891, 408] on div at bounding box center [956, 394] width 213 height 474
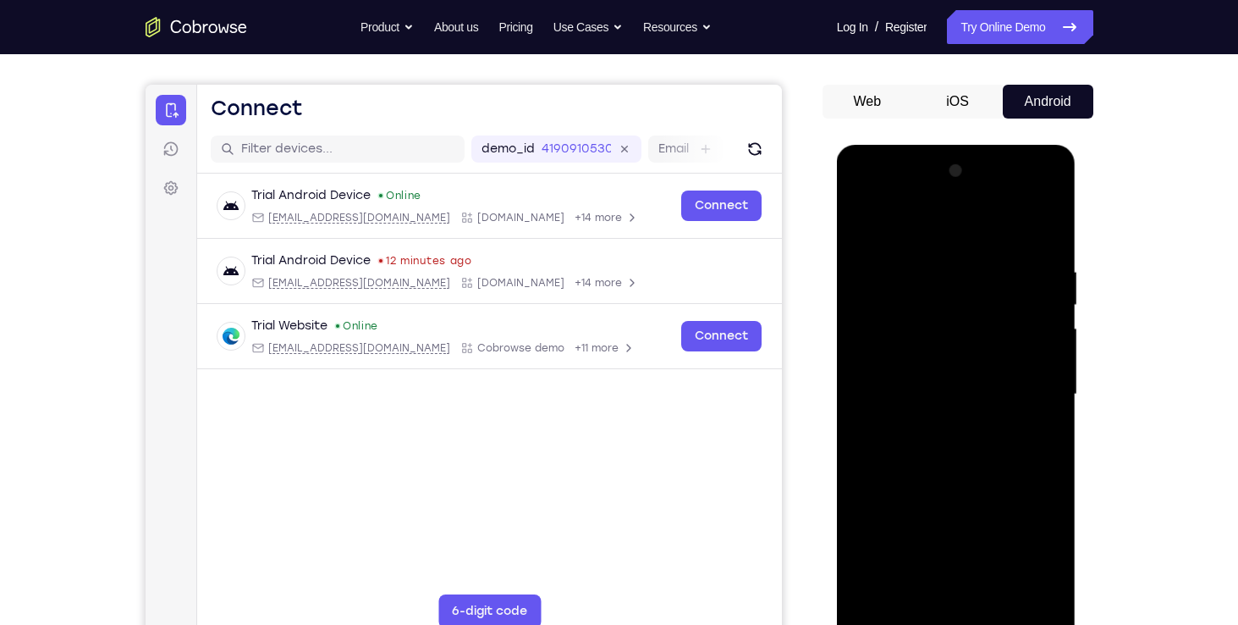
click at [895, 423] on div at bounding box center [956, 394] width 213 height 474
click at [908, 417] on div at bounding box center [956, 394] width 213 height 474
click at [888, 445] on div at bounding box center [956, 394] width 213 height 474
click at [895, 424] on div at bounding box center [956, 394] width 213 height 474
click at [890, 432] on div at bounding box center [956, 394] width 213 height 474
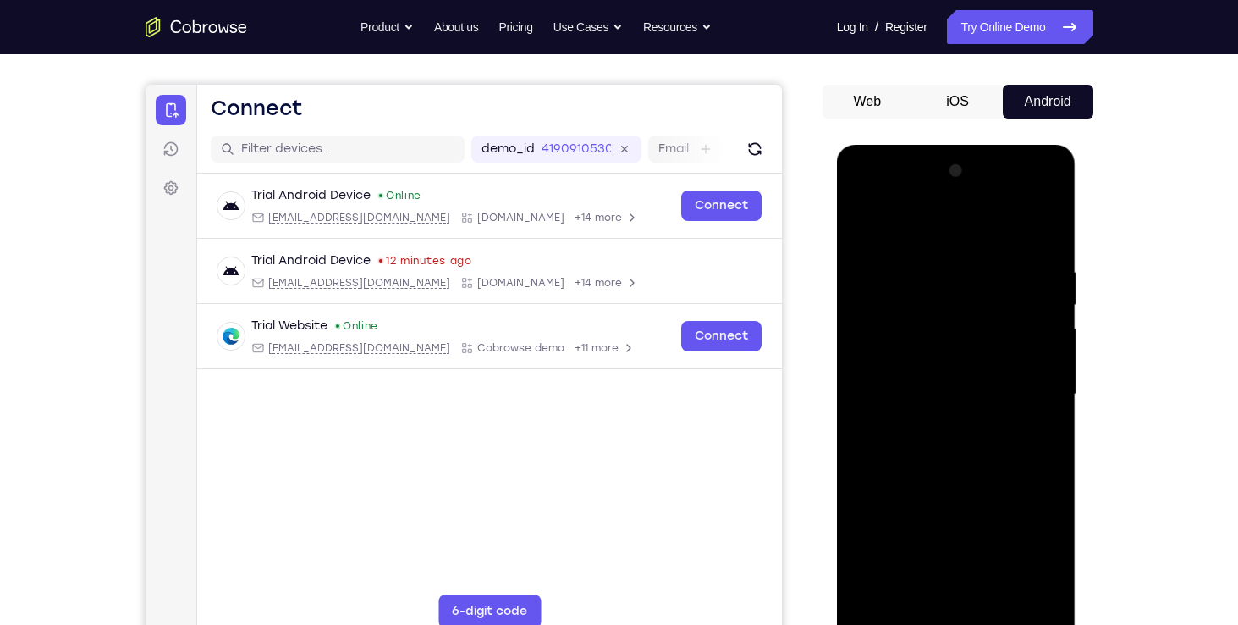
click at [891, 444] on div at bounding box center [956, 394] width 213 height 474
click at [1029, 393] on div at bounding box center [956, 394] width 213 height 474
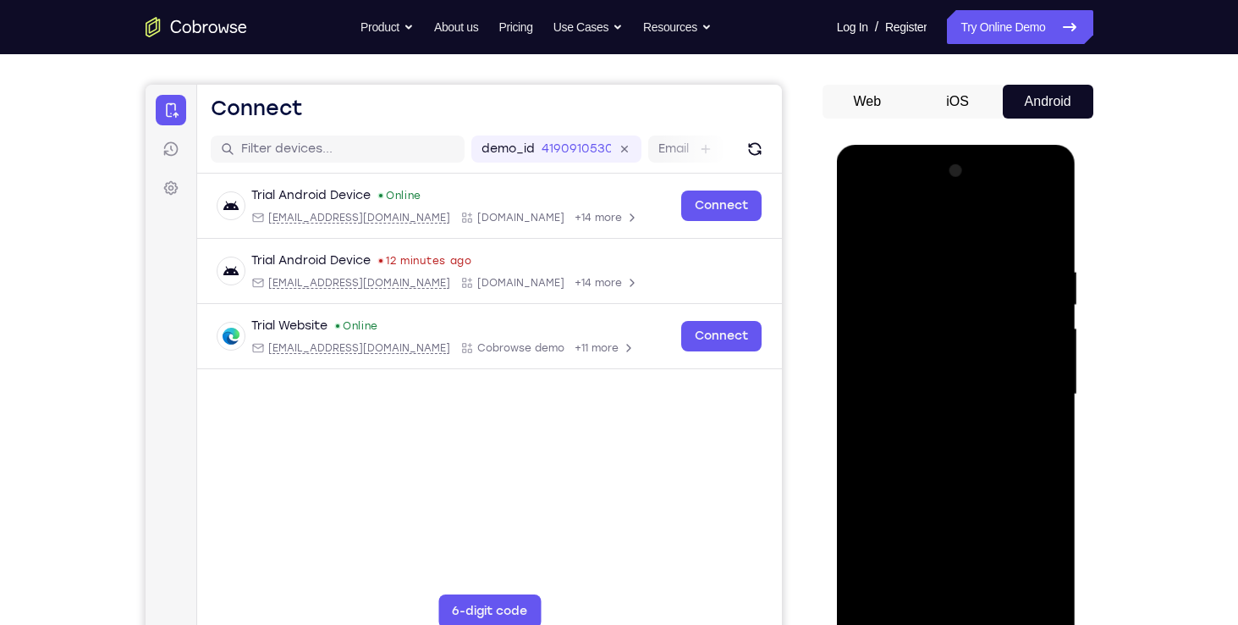
click at [1029, 393] on div at bounding box center [956, 394] width 213 height 474
click at [1027, 386] on div at bounding box center [956, 394] width 213 height 474
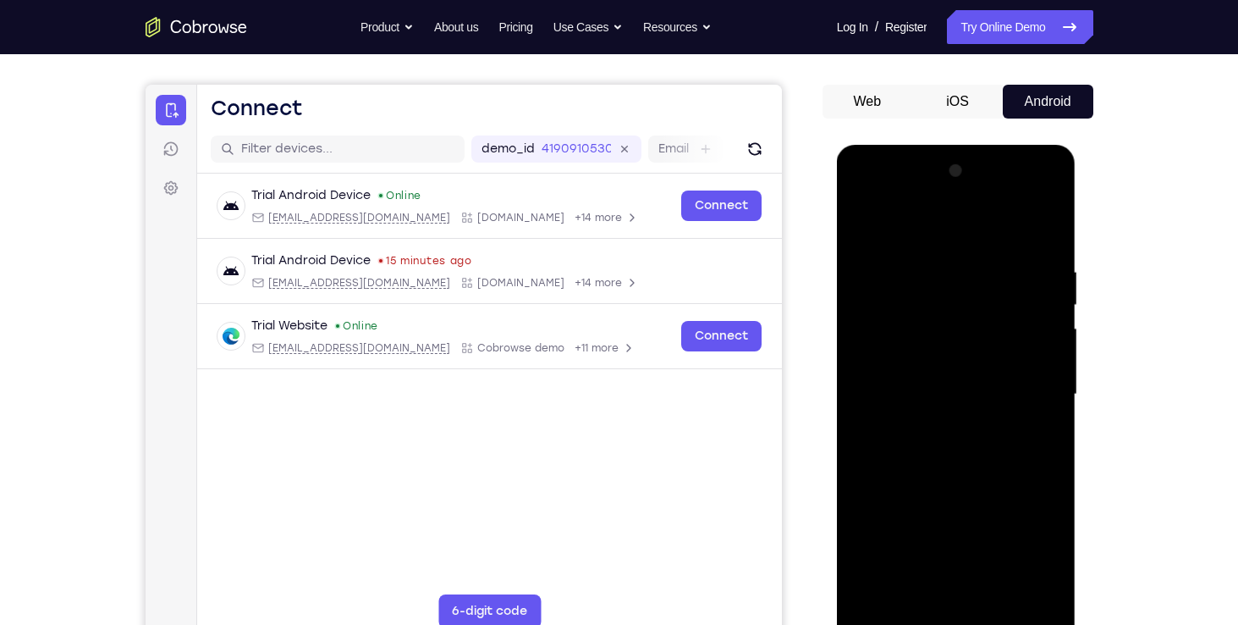
click at [1027, 386] on div at bounding box center [956, 394] width 213 height 474
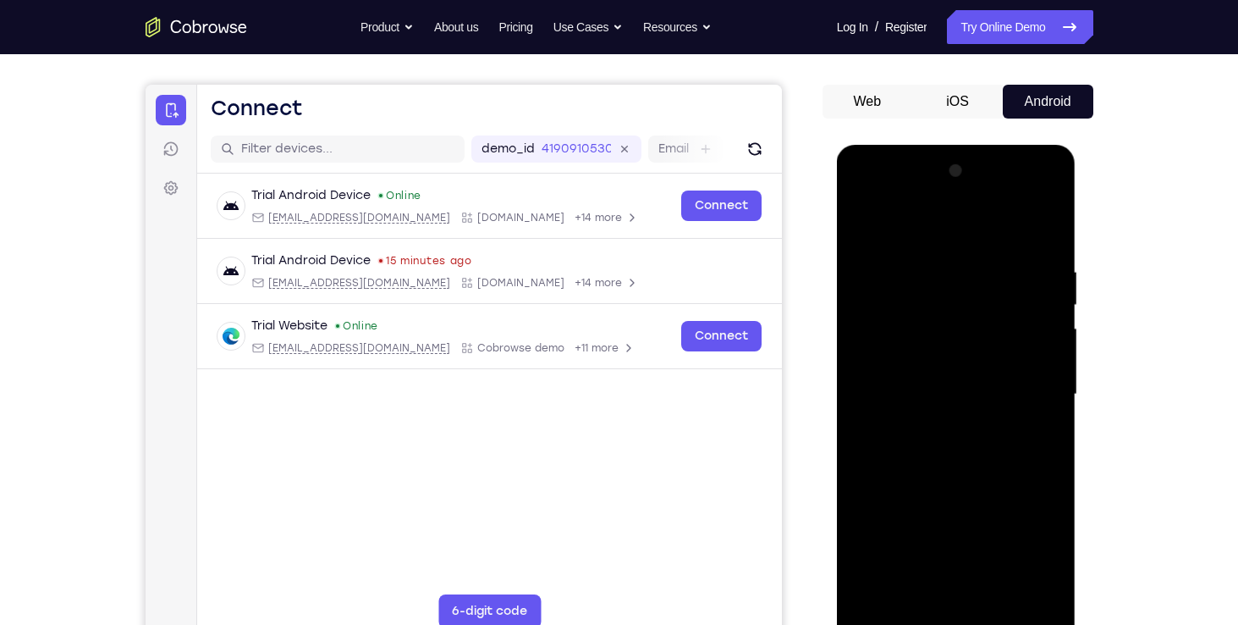
click at [1027, 386] on div at bounding box center [956, 394] width 213 height 474
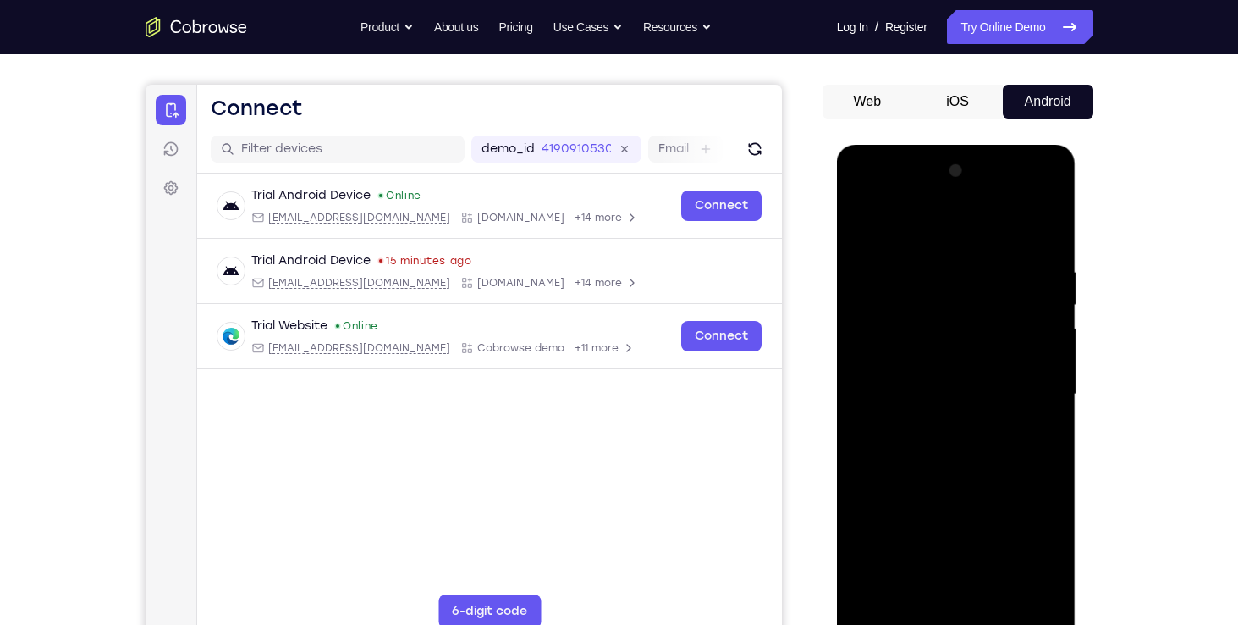
click at [1027, 386] on div at bounding box center [956, 394] width 213 height 474
click at [1027, 381] on div at bounding box center [956, 394] width 213 height 474
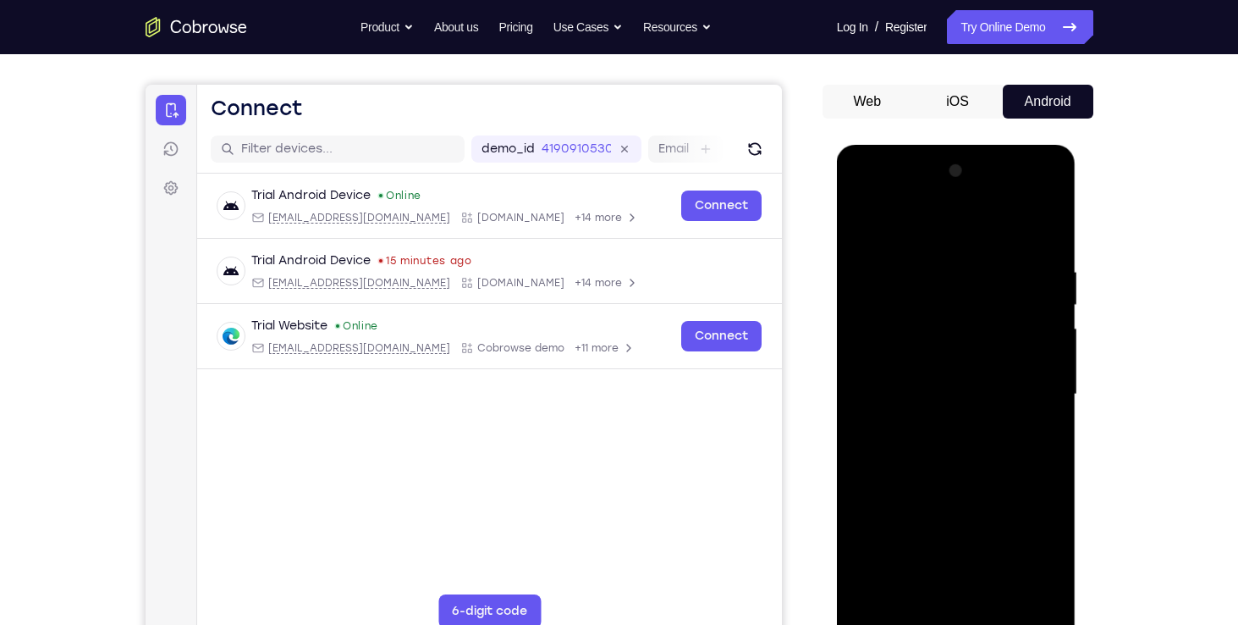
click at [1027, 381] on div at bounding box center [956, 394] width 213 height 474
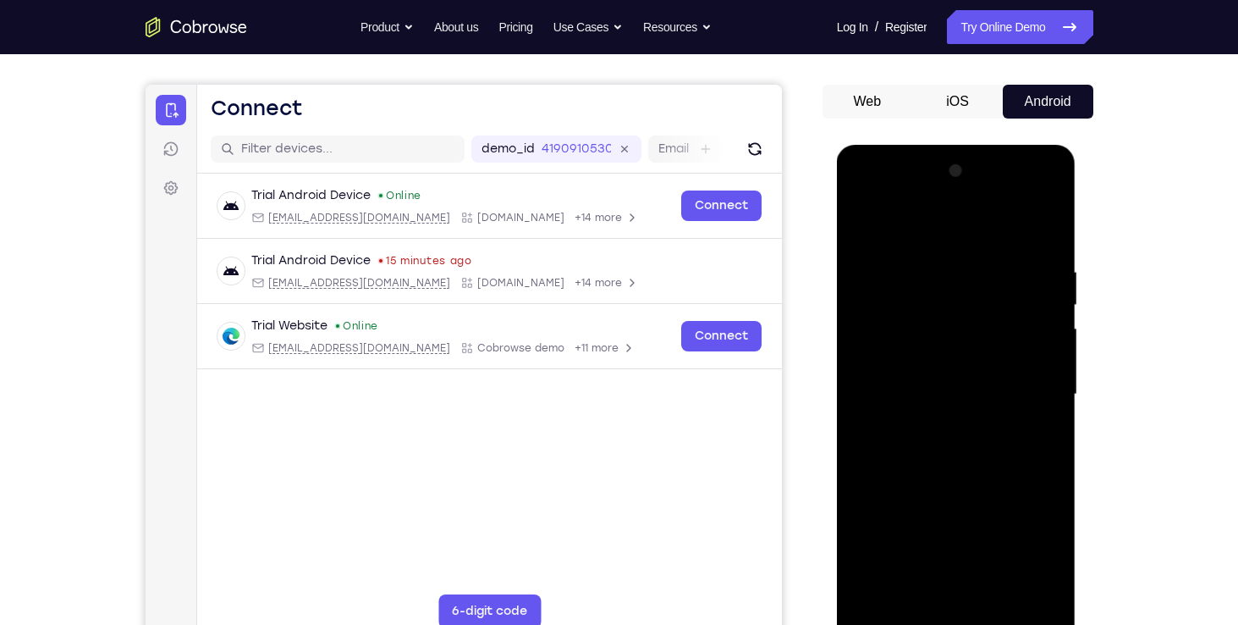
click at [1027, 381] on div at bounding box center [956, 394] width 213 height 474
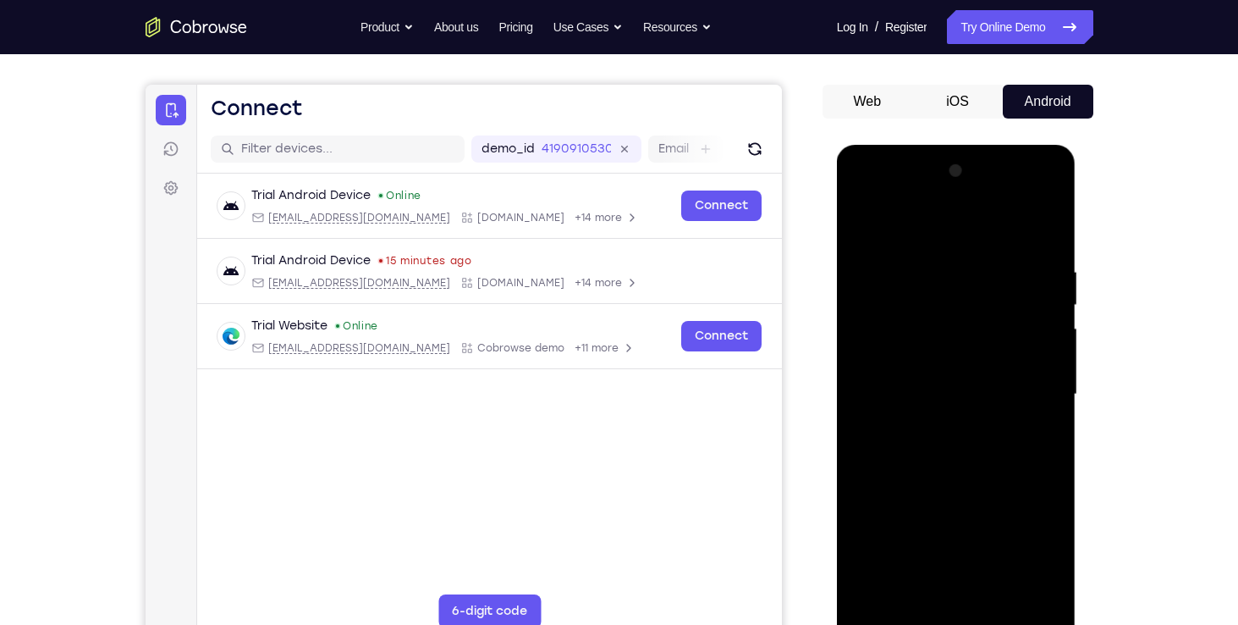
click at [1027, 381] on div at bounding box center [956, 394] width 213 height 474
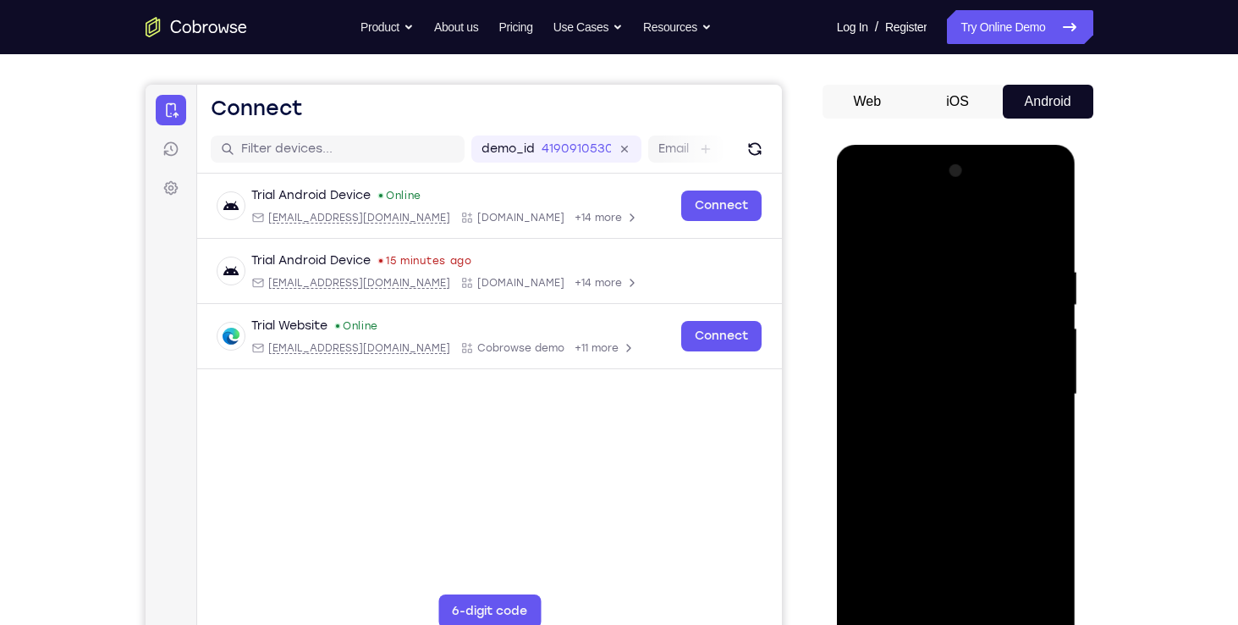
click at [1027, 381] on div at bounding box center [956, 394] width 213 height 474
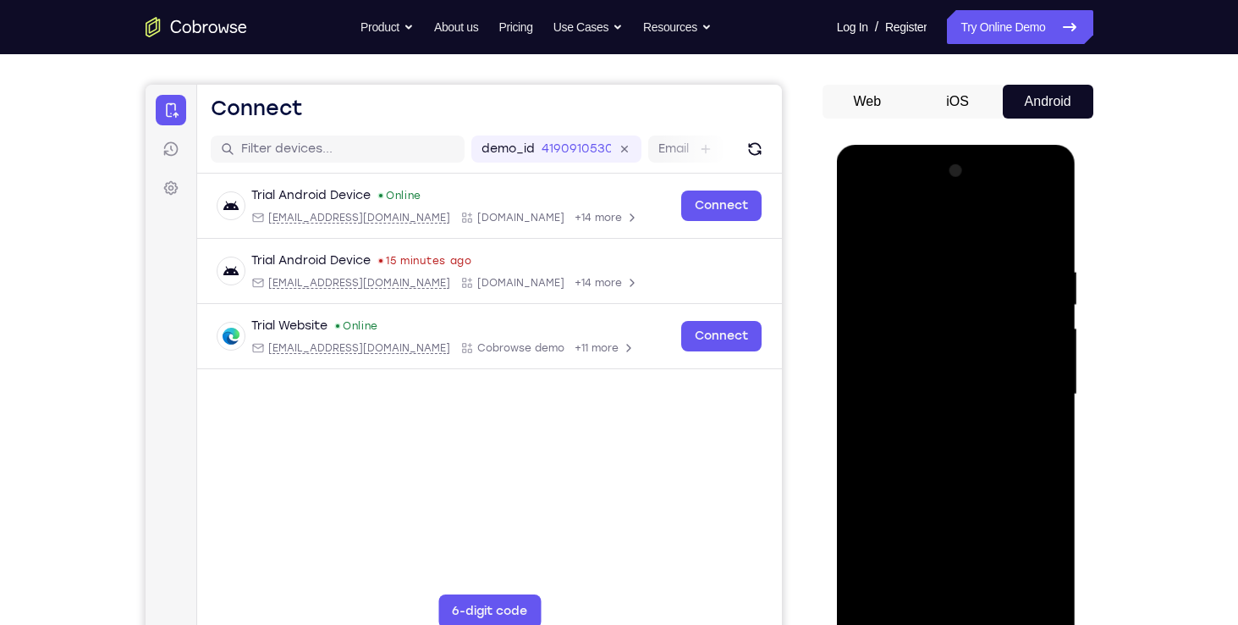
click at [1027, 381] on div at bounding box center [956, 394] width 213 height 474
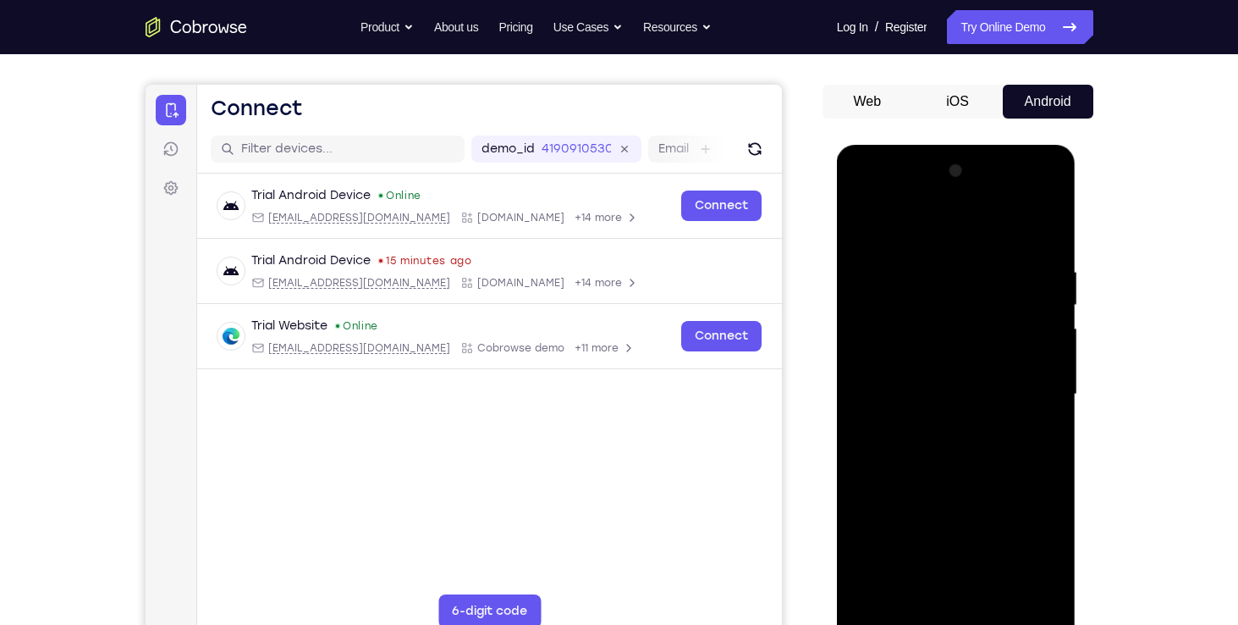
click at [1027, 381] on div at bounding box center [956, 394] width 213 height 474
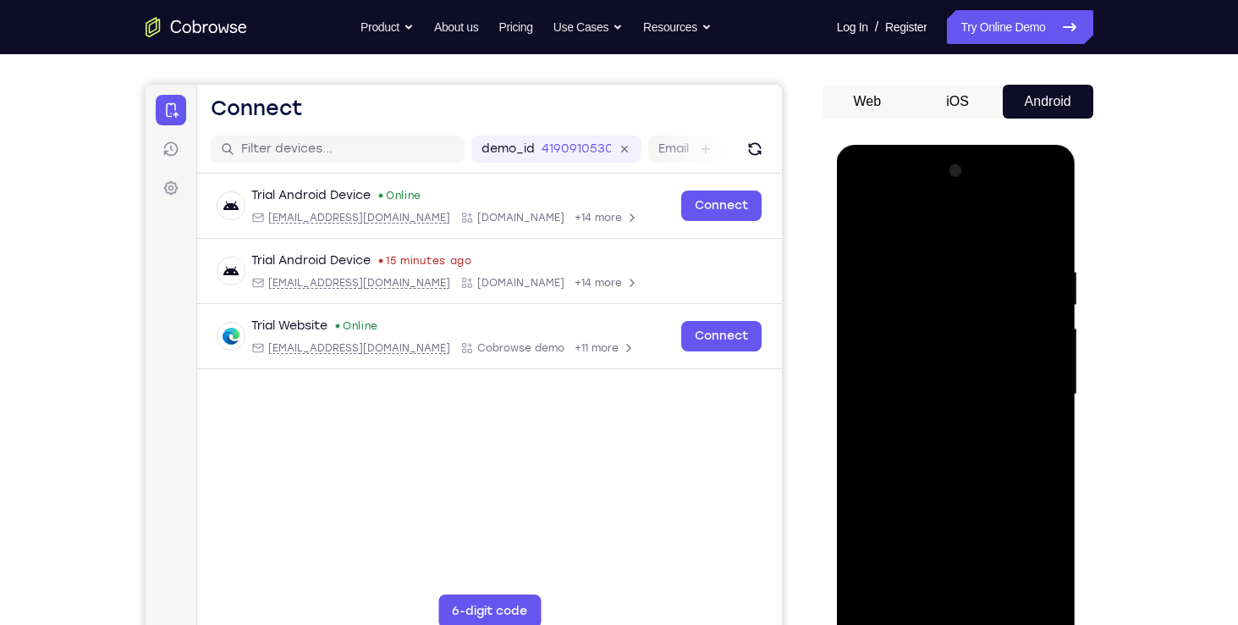
click at [1027, 381] on div at bounding box center [956, 394] width 213 height 474
click at [1030, 388] on div at bounding box center [956, 394] width 213 height 474
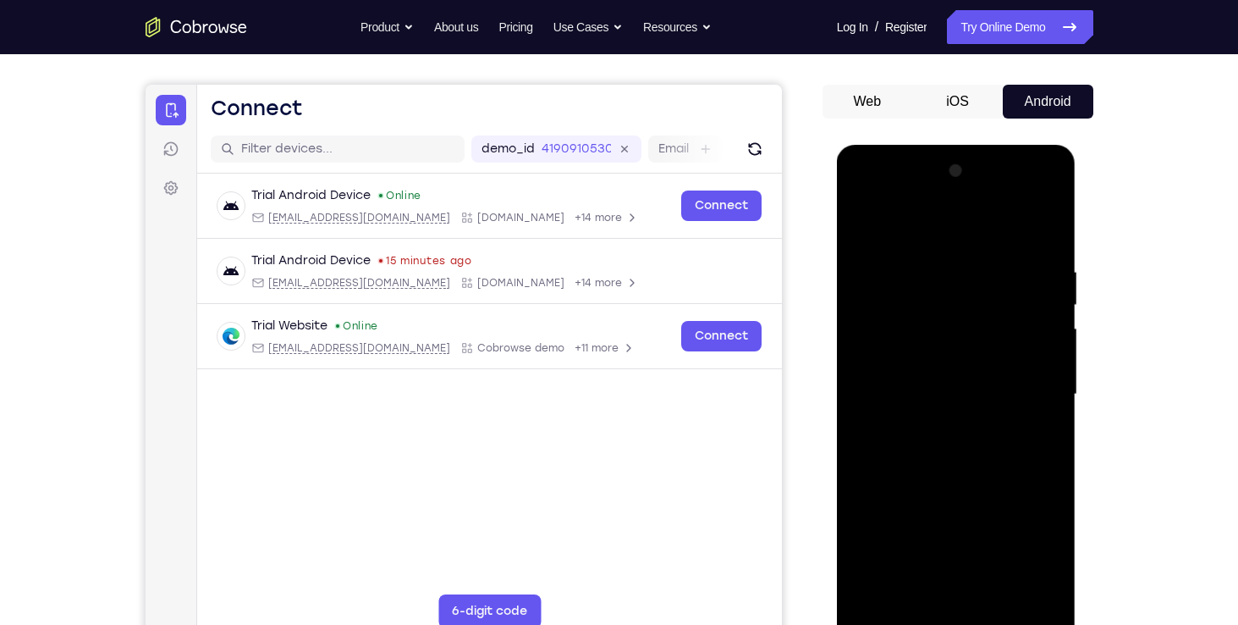
click at [1030, 388] on div at bounding box center [956, 394] width 213 height 474
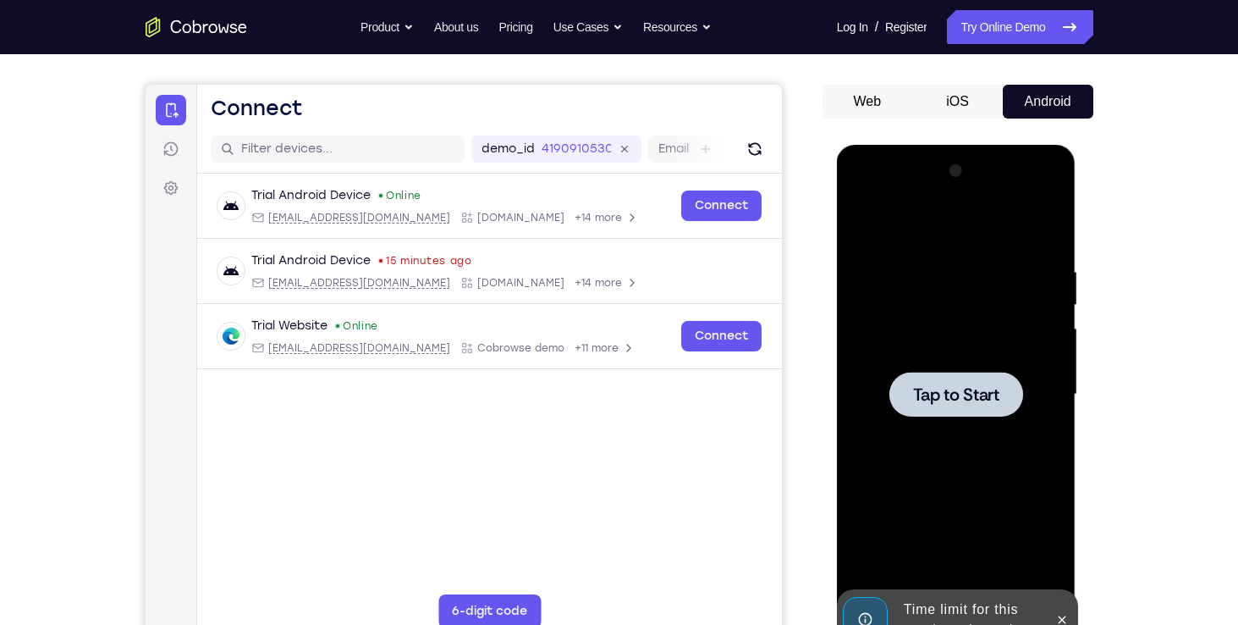
click at [1030, 388] on div at bounding box center [956, 394] width 213 height 474
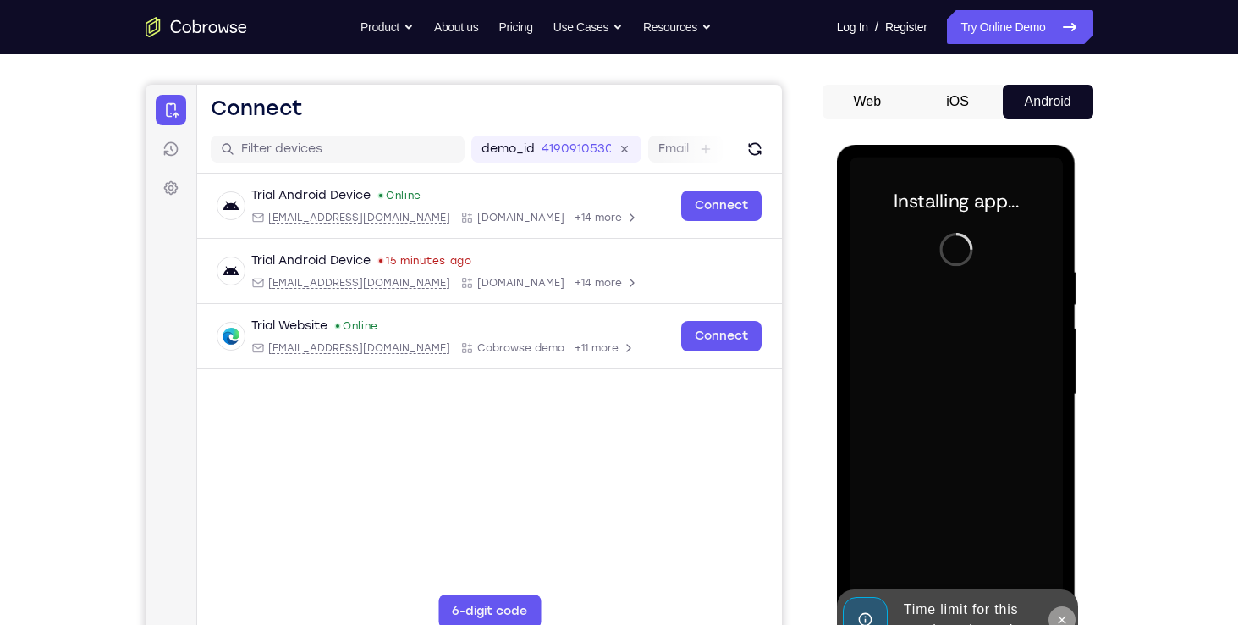
click at [1066, 619] on icon at bounding box center [1062, 620] width 14 height 14
